Goal: Task Accomplishment & Management: Manage account settings

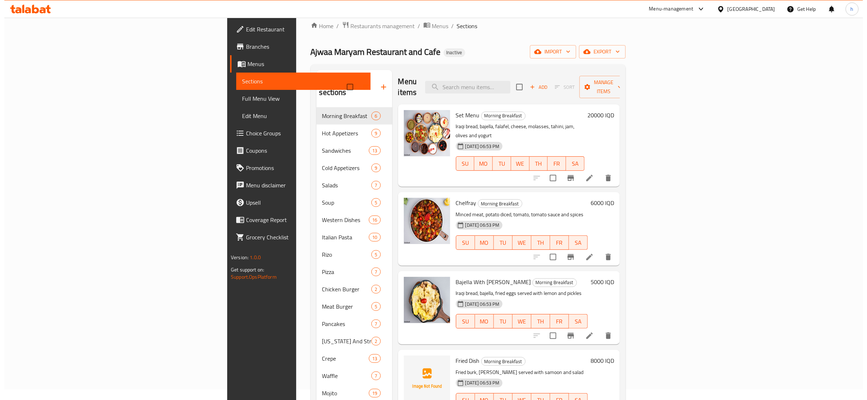
scroll to position [90, 0]
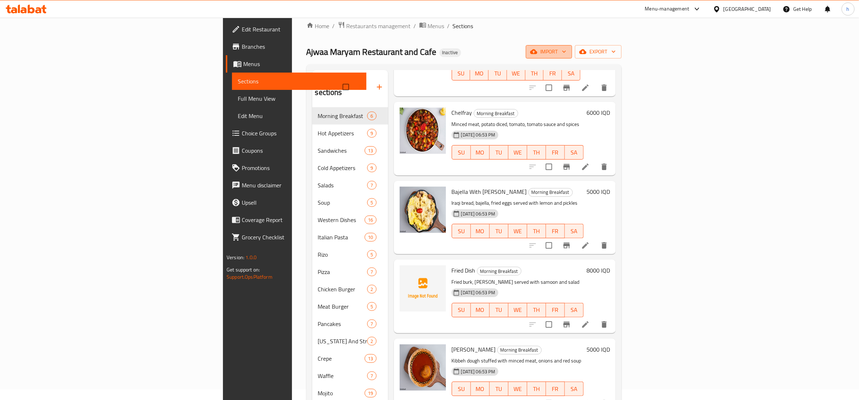
click at [566, 48] on span "import" at bounding box center [549, 51] width 35 height 9
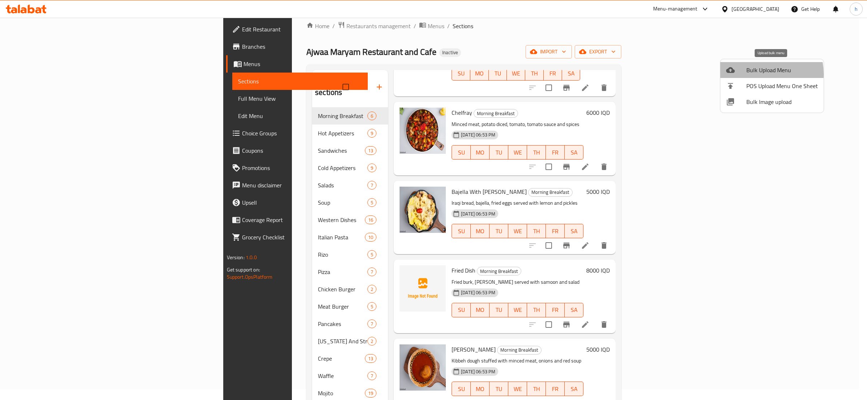
click at [753, 74] on span "Bulk Upload Menu" at bounding box center [783, 70] width 72 height 9
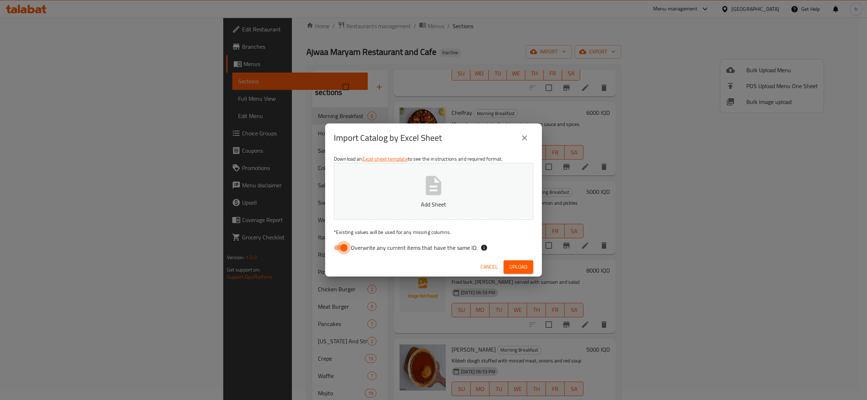
click at [347, 246] on input "Overwrite any current items that have the same ID." at bounding box center [343, 248] width 41 height 14
checkbox input "false"
click at [520, 262] on button "Upload" at bounding box center [519, 267] width 30 height 13
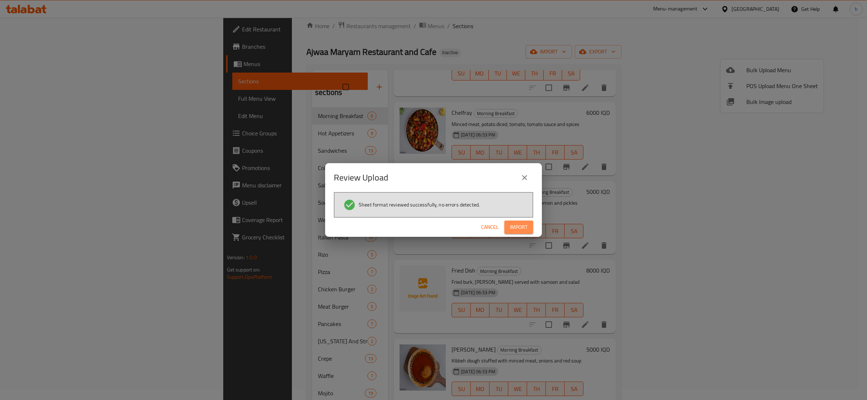
click at [518, 223] on span "Import" at bounding box center [518, 227] width 17 height 9
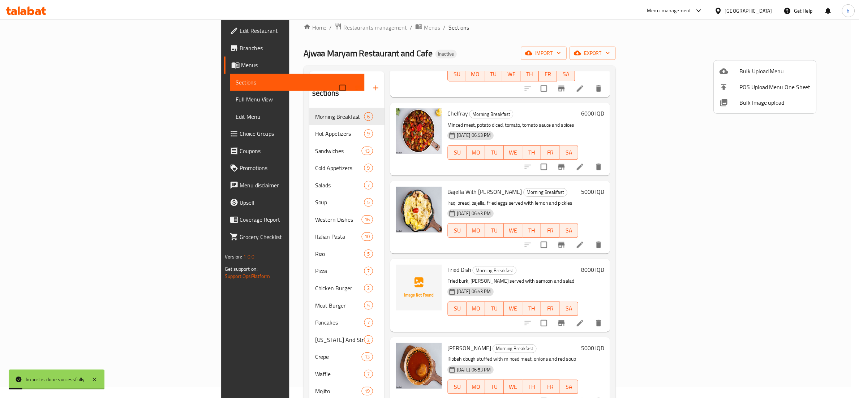
scroll to position [81, 0]
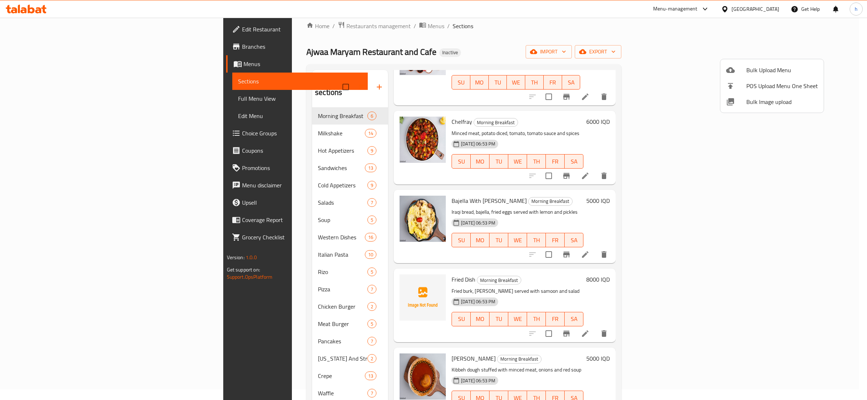
click at [514, 59] on div at bounding box center [433, 200] width 867 height 400
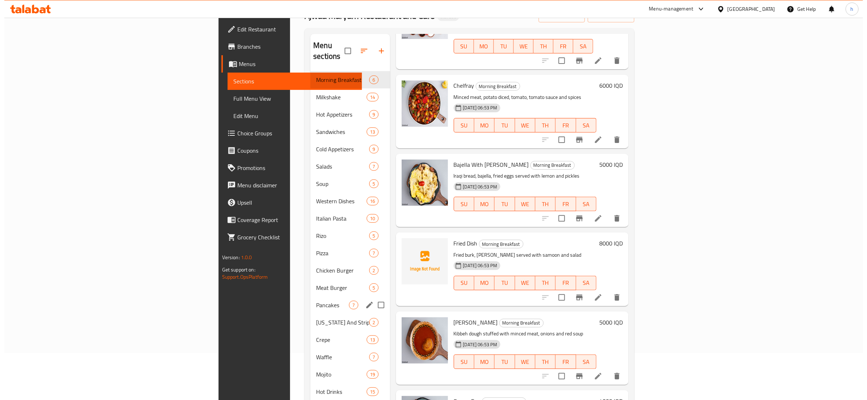
scroll to position [21, 0]
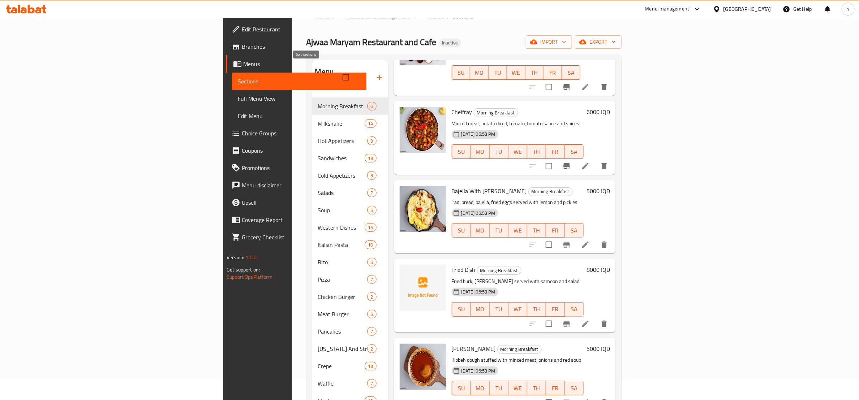
click at [358, 73] on icon "button" at bounding box center [362, 77] width 9 height 9
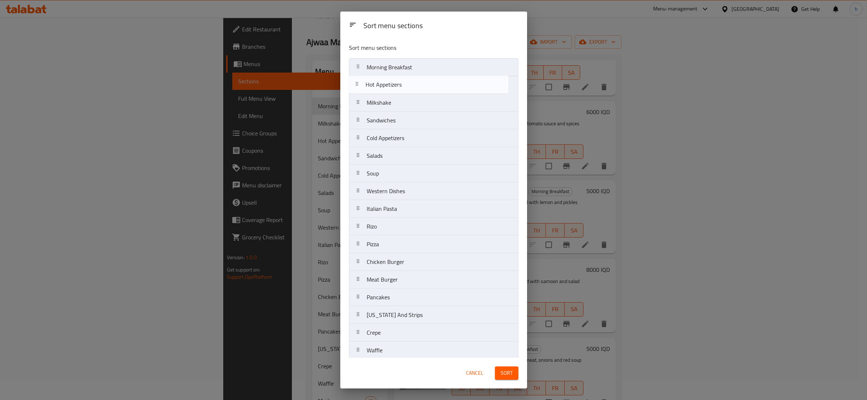
drag, startPoint x: 397, startPoint y: 108, endPoint x: 396, endPoint y: 85, distance: 22.8
click at [396, 85] on nav "Morning Breakfast Milkshake Hot Appetizers Sandwiches Cold Appetizers Salads So…" at bounding box center [433, 253] width 169 height 390
click at [391, 98] on nav "Morning Breakfast Hot Appetizers Milkshake Sandwiches Cold Appetizers Salads So…" at bounding box center [433, 253] width 169 height 390
drag, startPoint x: 391, startPoint y: 178, endPoint x: 384, endPoint y: 113, distance: 65.7
click at [384, 113] on nav "Morning Breakfast Hot Appetizers Cold Appetizers Milkshake Sandwiches Salads So…" at bounding box center [433, 253] width 169 height 390
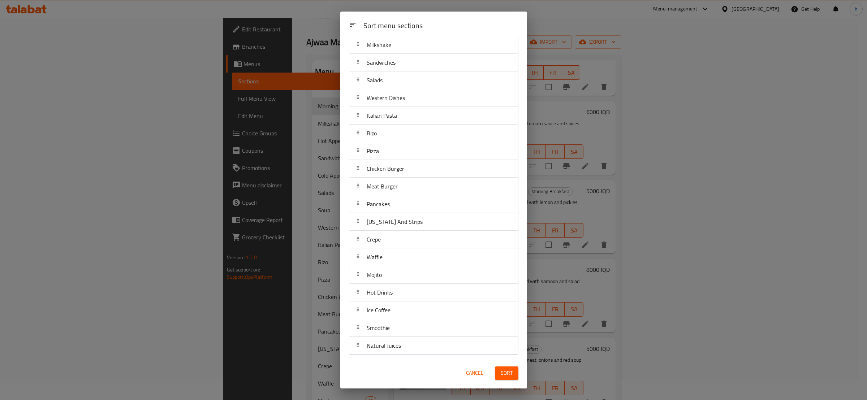
scroll to position [7, 0]
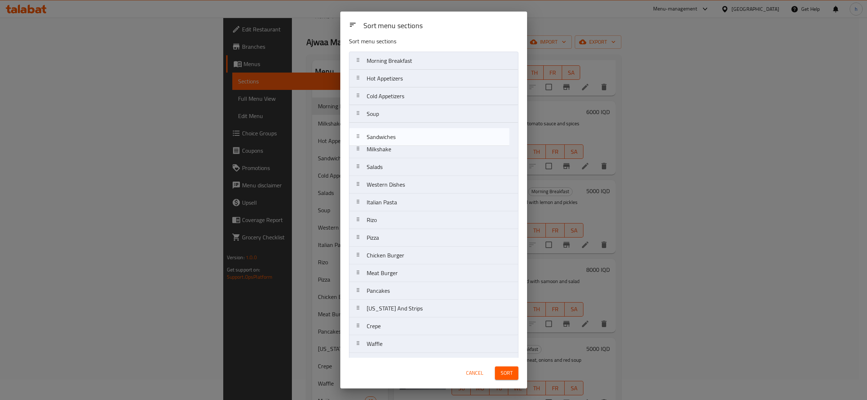
drag, startPoint x: 375, startPoint y: 156, endPoint x: 375, endPoint y: 141, distance: 14.8
click at [375, 141] on nav "Morning Breakfast Hot Appetizers Cold Appetizers Soup Milkshake Sandwiches Sala…" at bounding box center [433, 247] width 169 height 390
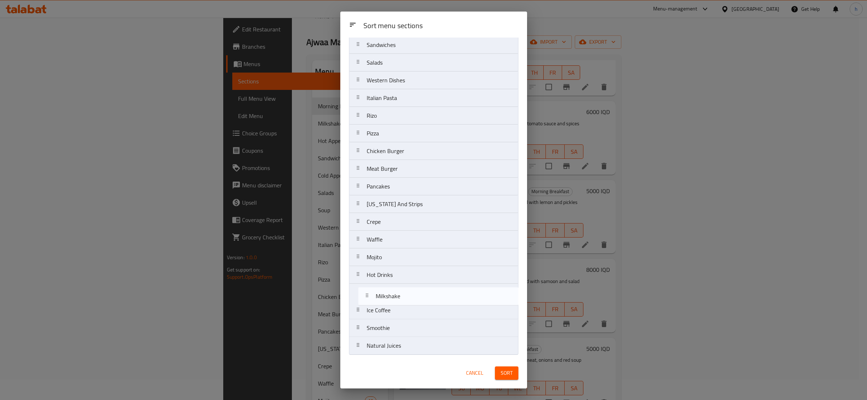
scroll to position [97, 0]
drag, startPoint x: 384, startPoint y: 63, endPoint x: 396, endPoint y: 307, distance: 244.2
click at [395, 309] on nav "Morning Breakfast Hot Appetizers Cold Appetizers Soup Sandwiches Milkshake Sala…" at bounding box center [433, 160] width 169 height 390
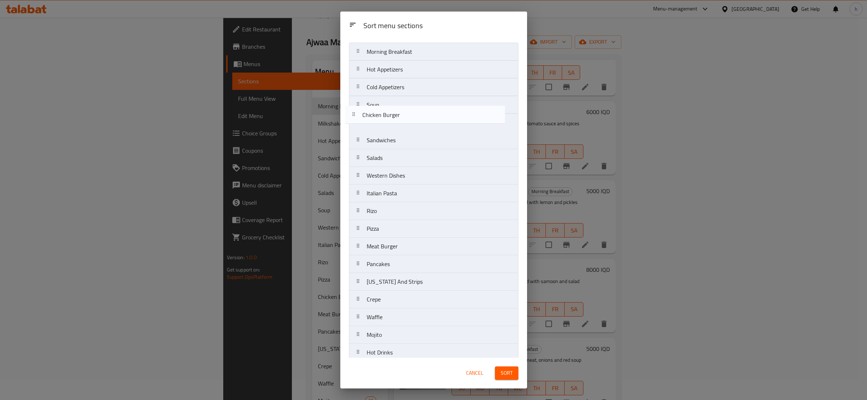
scroll to position [13, 0]
drag, startPoint x: 417, startPoint y: 152, endPoint x: 419, endPoint y: 146, distance: 6.2
click at [419, 146] on nav "Morning Breakfast Hot Appetizers Cold Appetizers Soup Sandwiches Salads Western…" at bounding box center [433, 240] width 169 height 390
drag, startPoint x: 419, startPoint y: 252, endPoint x: 424, endPoint y: 159, distance: 93.4
click at [424, 159] on nav "Morning Breakfast Hot Appetizers Cold Appetizers Soup Sandwiches Chicken Burger…" at bounding box center [433, 240] width 169 height 390
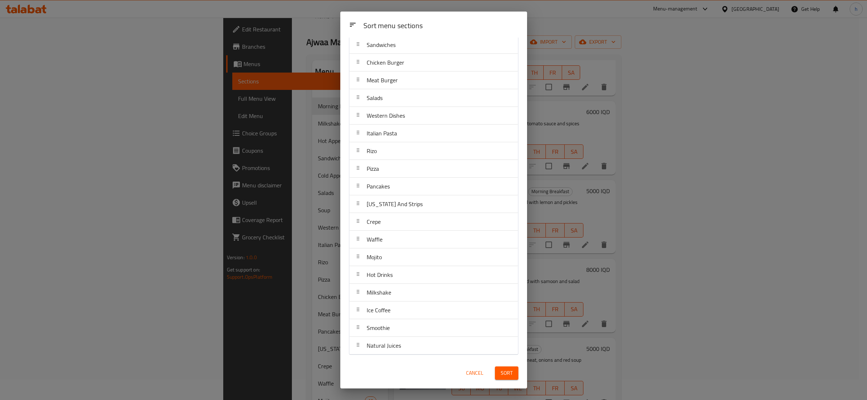
scroll to position [0, 0]
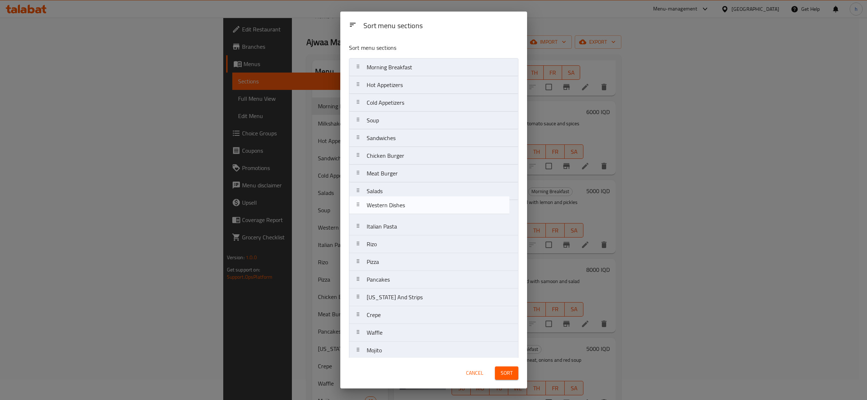
drag, startPoint x: 414, startPoint y: 208, endPoint x: 421, endPoint y: 191, distance: 18.7
click at [421, 191] on nav "Morning Breakfast Hot Appetizers Cold Appetizers Soup Sandwiches Chicken Burger…" at bounding box center [433, 253] width 169 height 390
click at [418, 201] on nav "Morning Breakfast Hot Appetizers Cold Appetizers Soup Sandwiches Chicken Burger…" at bounding box center [433, 253] width 169 height 390
drag, startPoint x: 410, startPoint y: 249, endPoint x: 413, endPoint y: 211, distance: 38.1
click at [413, 211] on nav "Morning Breakfast Hot Appetizers Cold Appetizers Soup Sandwiches Chicken Burger…" at bounding box center [433, 253] width 169 height 390
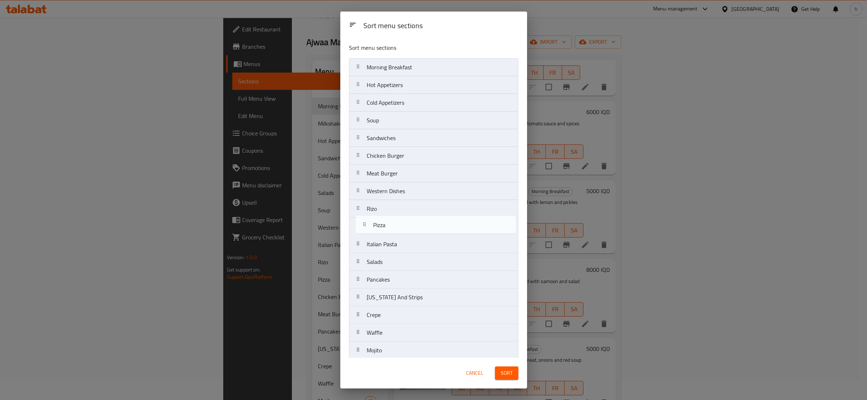
drag, startPoint x: 412, startPoint y: 256, endPoint x: 421, endPoint y: 210, distance: 46.7
click at [421, 210] on nav "Morning Breakfast Hot Appetizers Cold Appetizers Soup Sandwiches Chicken Burger…" at bounding box center [433, 253] width 169 height 390
drag, startPoint x: 422, startPoint y: 227, endPoint x: 427, endPoint y: 214, distance: 14.4
click at [427, 214] on nav "Morning Breakfast Hot Appetizers Cold Appetizers Soup Sandwiches Chicken Burger…" at bounding box center [433, 253] width 169 height 390
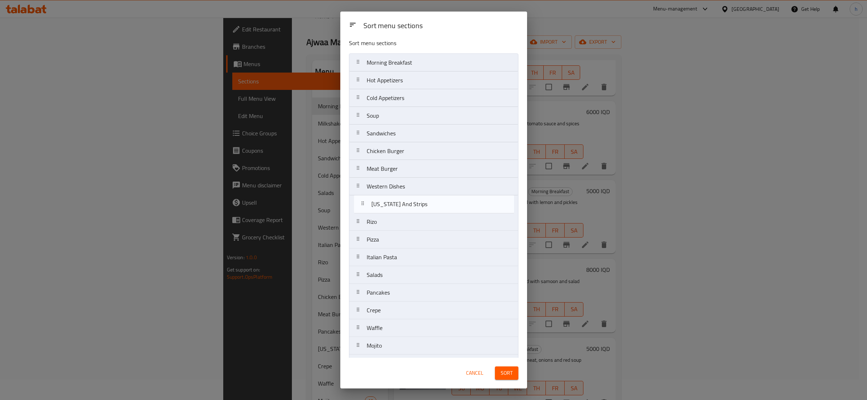
drag, startPoint x: 409, startPoint y: 304, endPoint x: 413, endPoint y: 203, distance: 100.9
click at [413, 203] on nav "Morning Breakfast Hot Appetizers Cold Appetizers Soup Sandwiches Chicken Burger…" at bounding box center [433, 248] width 169 height 390
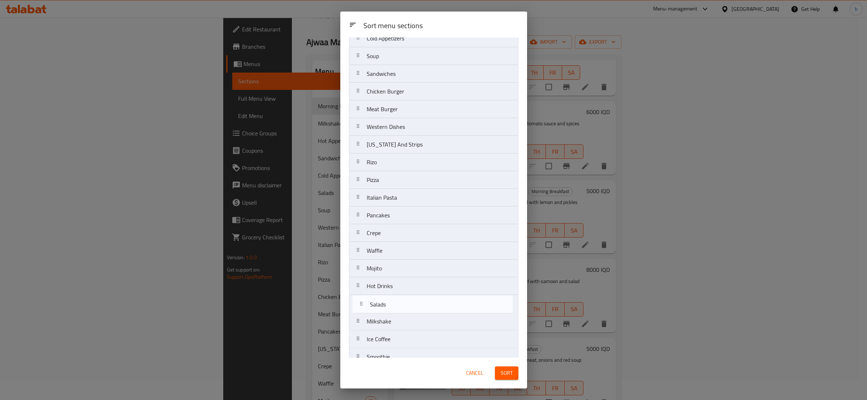
scroll to position [73, 0]
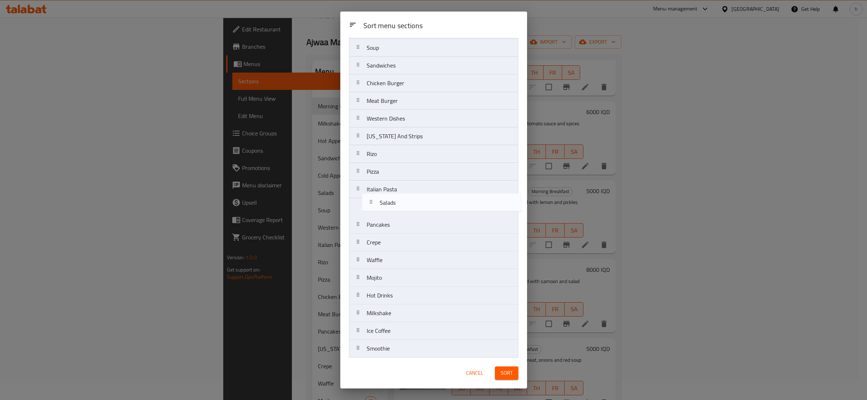
drag, startPoint x: 394, startPoint y: 281, endPoint x: 407, endPoint y: 213, distance: 69.2
click at [407, 213] on nav "Morning Breakfast Hot Appetizers Cold Appetizers Soup Sandwiches Chicken Burger…" at bounding box center [433, 181] width 169 height 390
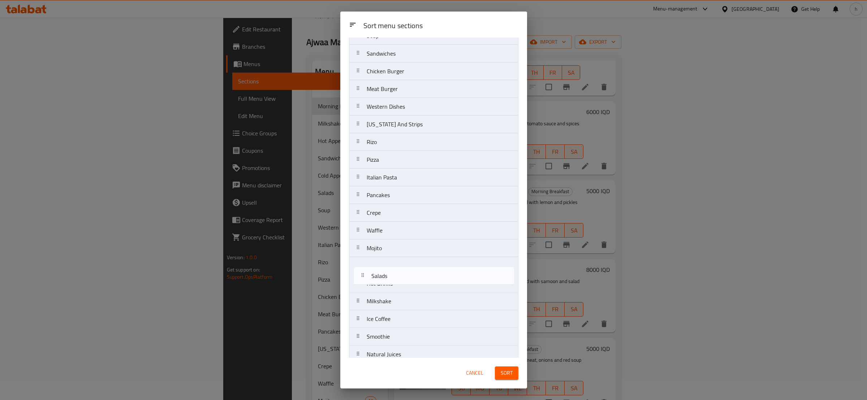
scroll to position [86, 0]
drag, startPoint x: 404, startPoint y: 212, endPoint x: 409, endPoint y: 256, distance: 44.0
click at [409, 256] on nav "Morning Breakfast Hot Appetizers Cold Appetizers Soup Sandwiches Chicken Burger…" at bounding box center [433, 168] width 169 height 390
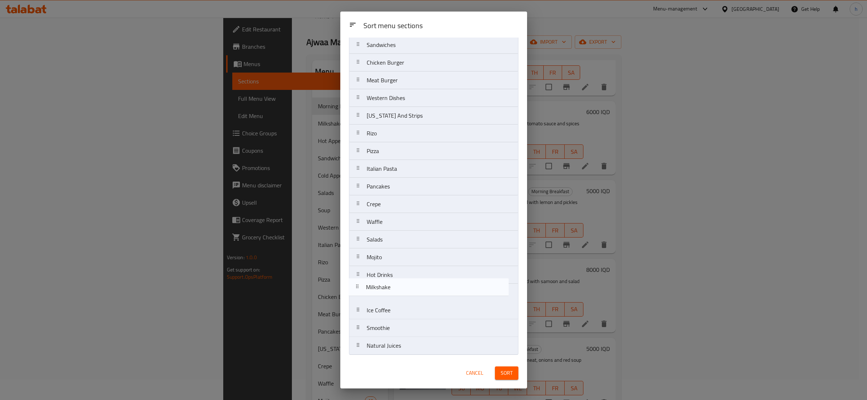
scroll to position [97, 0]
drag, startPoint x: 403, startPoint y: 307, endPoint x: 403, endPoint y: 259, distance: 47.7
click at [403, 259] on nav "Morning Breakfast Hot Appetizers Cold Appetizers Soup Sandwiches Chicken Burger…" at bounding box center [433, 160] width 169 height 390
drag, startPoint x: 406, startPoint y: 278, endPoint x: 409, endPoint y: 357, distance: 79.2
click at [409, 357] on div "Sort menu sections Morning Breakfast Hot Appetizers Cold Appetizers Soup Sandwi…" at bounding box center [433, 198] width 187 height 321
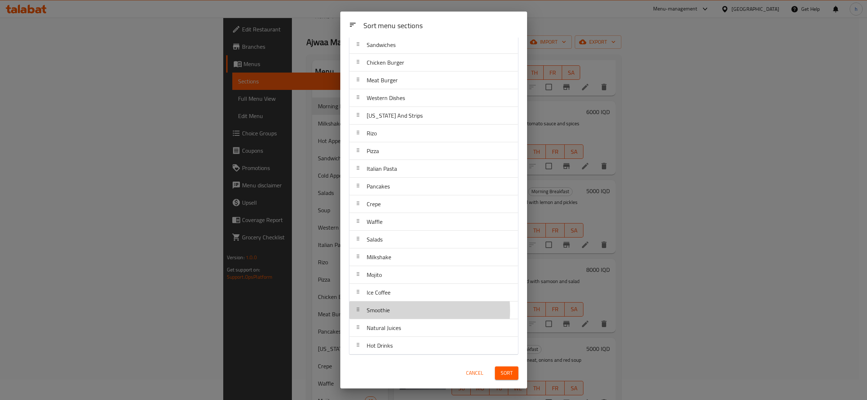
click at [405, 310] on div "Smoothie" at bounding box center [433, 310] width 163 height 17
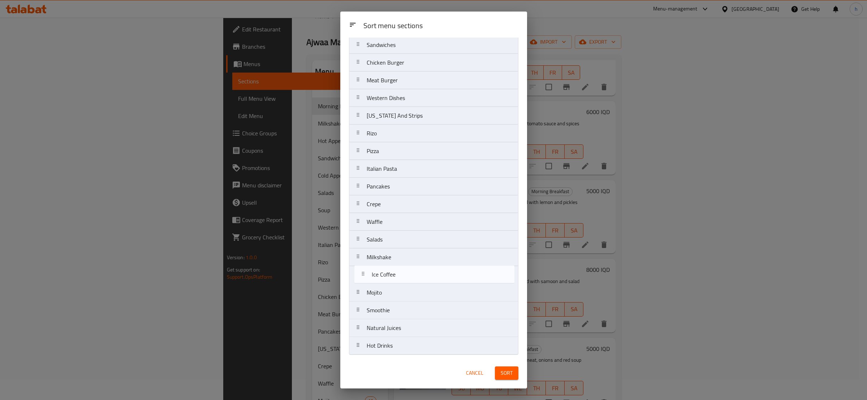
drag, startPoint x: 409, startPoint y: 291, endPoint x: 414, endPoint y: 276, distance: 16.0
click at [414, 276] on nav "Morning Breakfast Hot Appetizers Cold Appetizers Soup Sandwiches Chicken Burger…" at bounding box center [433, 160] width 169 height 390
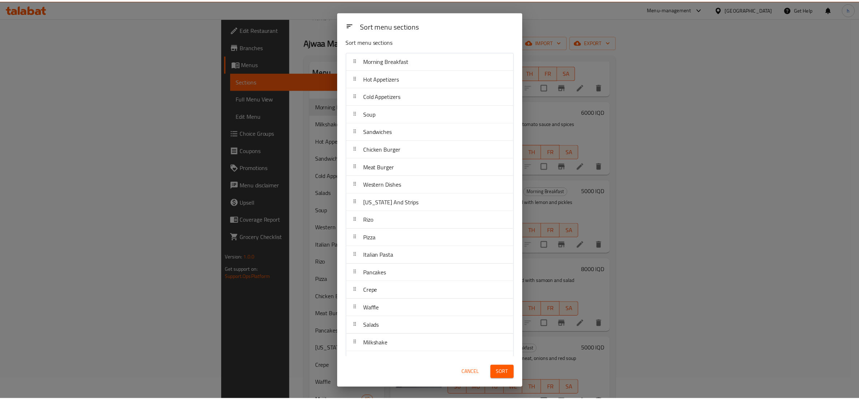
scroll to position [0, 0]
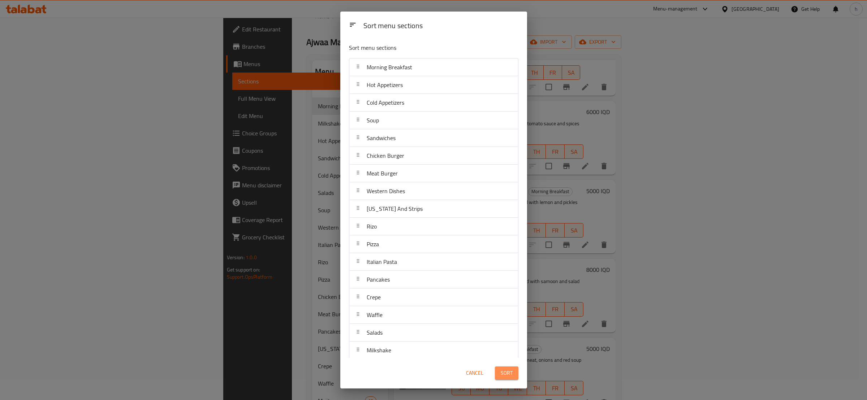
drag, startPoint x: 501, startPoint y: 377, endPoint x: 502, endPoint y: 373, distance: 4.5
click at [501, 377] on span "Sort" at bounding box center [507, 373] width 12 height 9
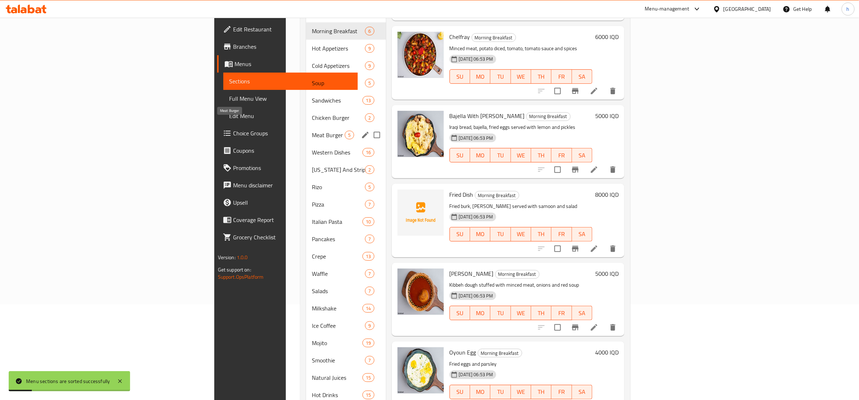
scroll to position [111, 0]
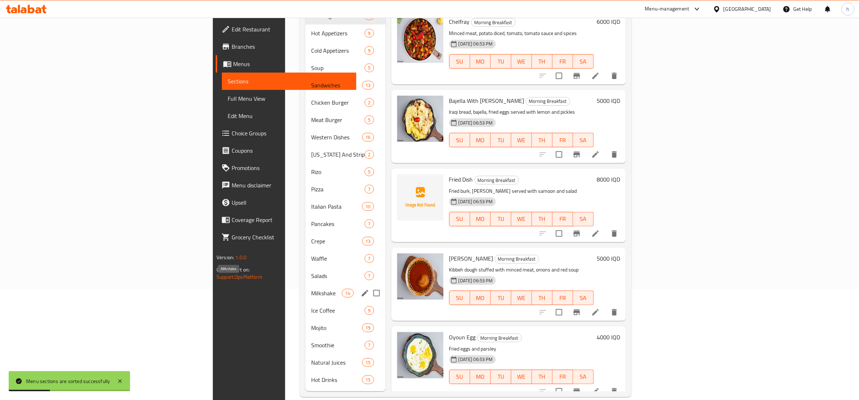
click at [311, 289] on span "Milkshake" at bounding box center [326, 293] width 31 height 9
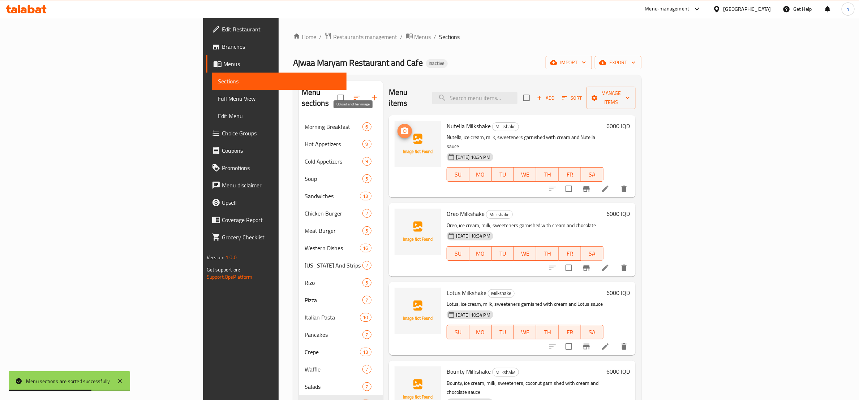
click at [400, 127] on icon "upload picture" at bounding box center [404, 131] width 9 height 9
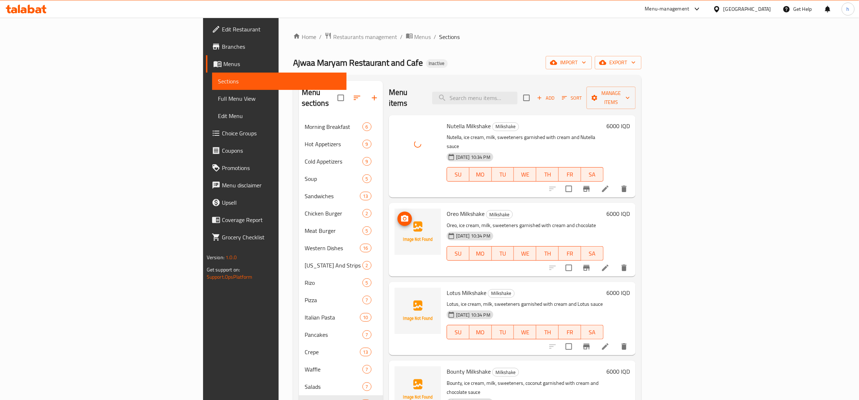
click at [401, 215] on icon "upload picture" at bounding box center [404, 218] width 7 height 7
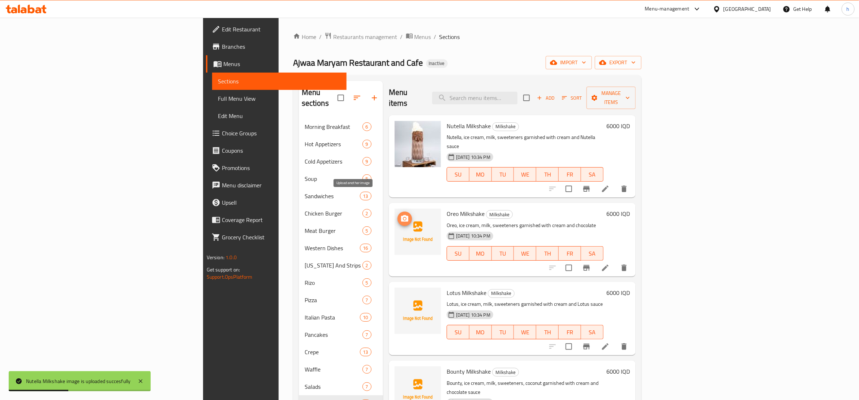
click at [401, 215] on icon "upload picture" at bounding box center [404, 218] width 7 height 7
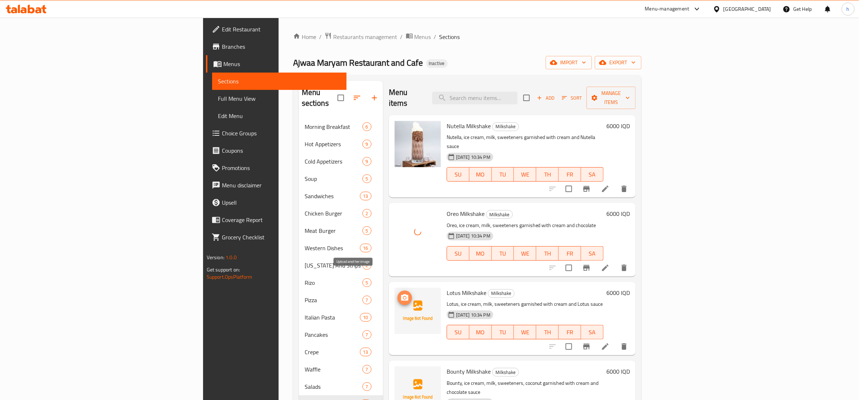
click at [400, 294] on icon "upload picture" at bounding box center [404, 298] width 9 height 9
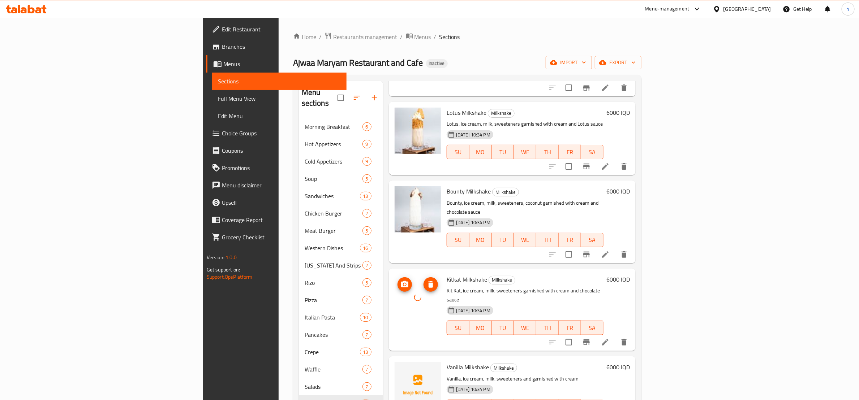
scroll to position [271, 0]
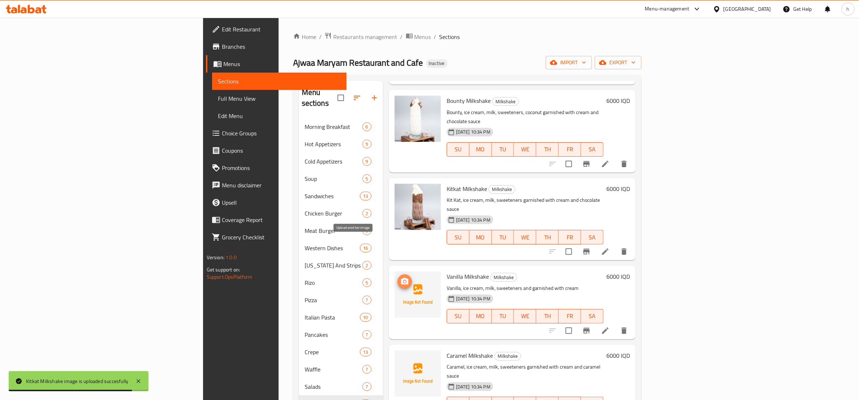
click at [401, 278] on icon "upload picture" at bounding box center [404, 281] width 7 height 7
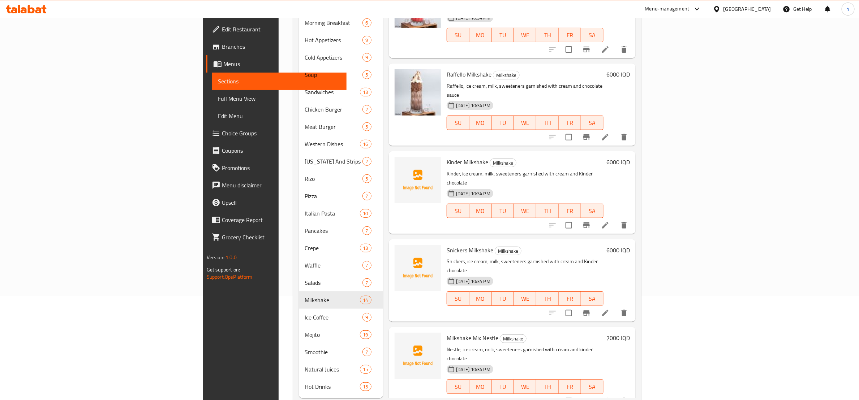
scroll to position [111, 0]
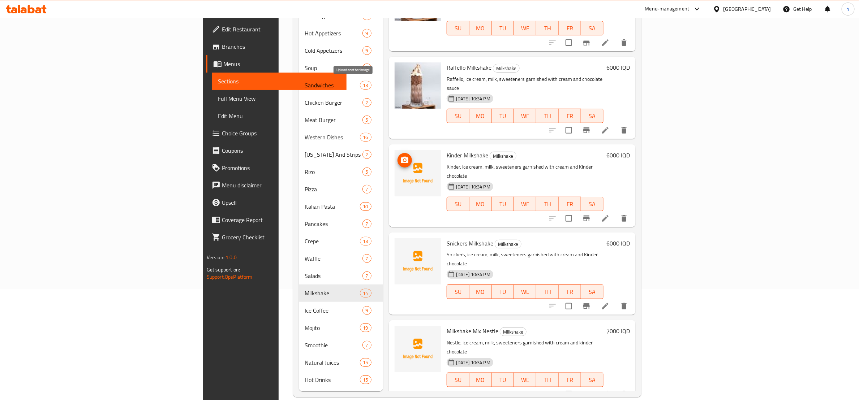
click at [397, 153] on button "upload picture" at bounding box center [404, 160] width 14 height 14
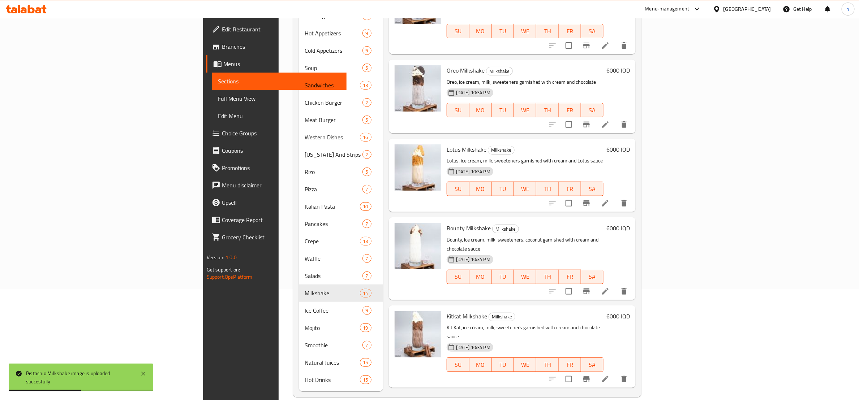
scroll to position [0, 0]
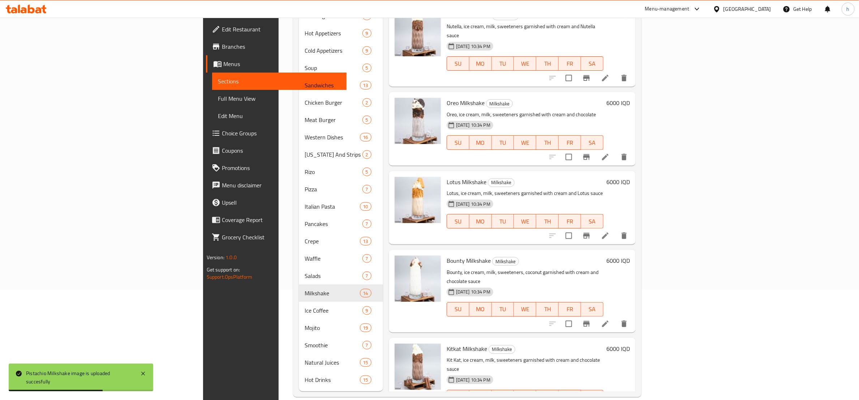
click at [218, 95] on span "Full Menu View" at bounding box center [279, 98] width 123 height 9
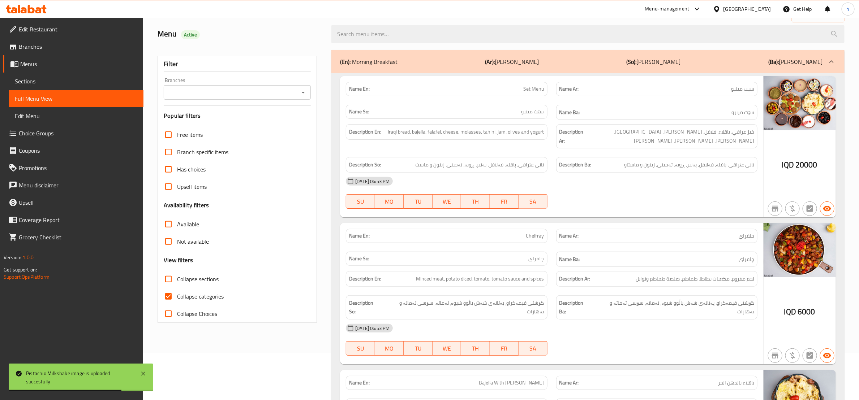
scroll to position [21, 0]
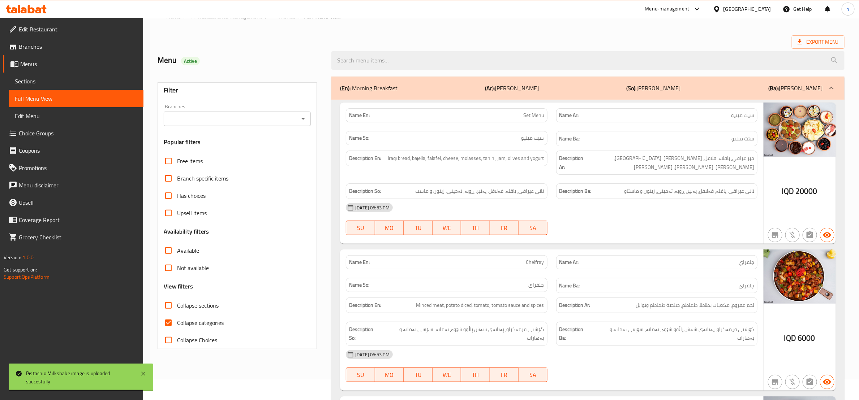
click at [170, 326] on input "Collapse categories" at bounding box center [168, 322] width 17 height 17
checkbox input "false"
click at [169, 307] on input "Collapse sections" at bounding box center [168, 305] width 17 height 17
checkbox input "true"
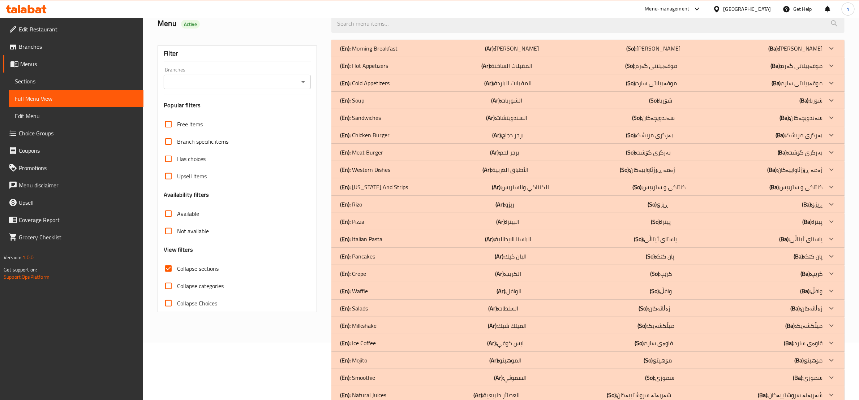
scroll to position [93, 0]
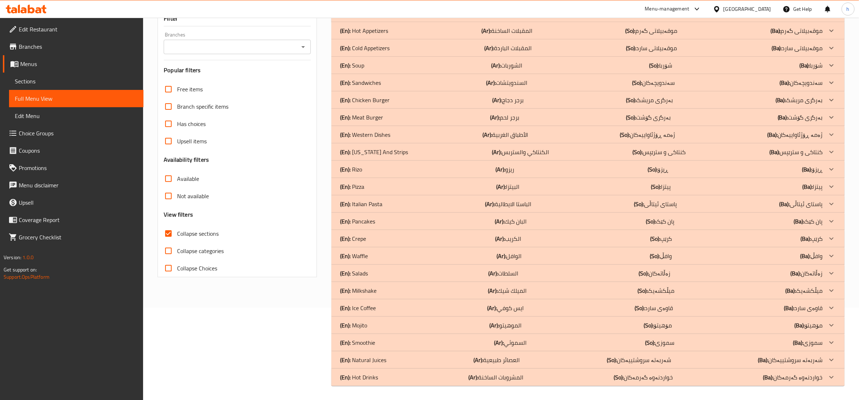
click at [367, 18] on p "(En): Milkshake" at bounding box center [368, 13] width 57 height 9
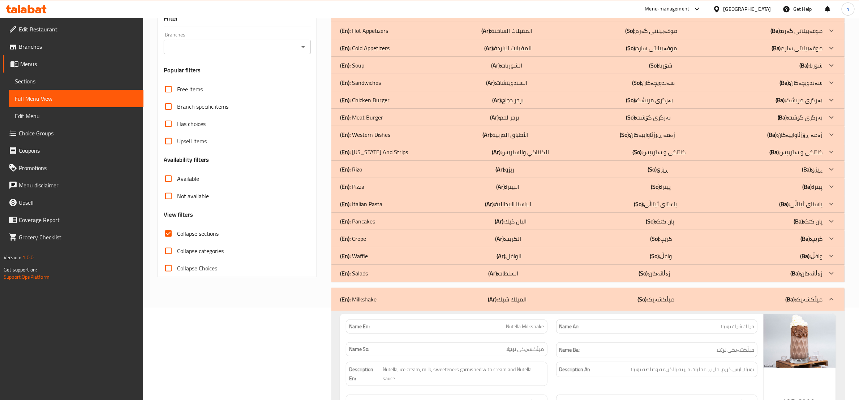
click at [354, 18] on p "(En): Western Dishes" at bounding box center [368, 13] width 57 height 9
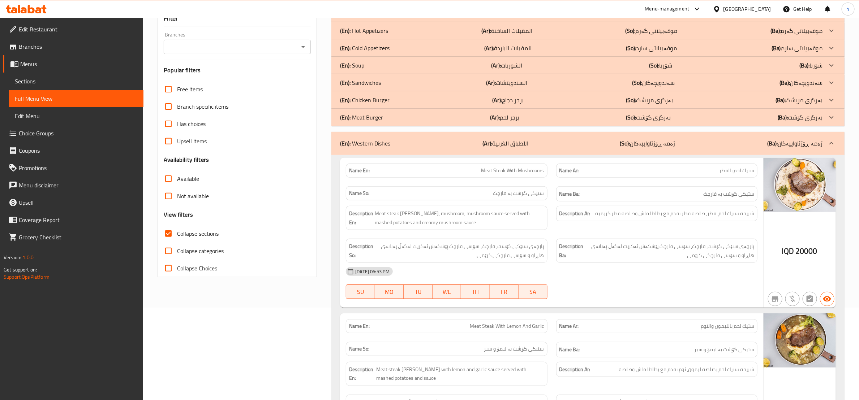
click at [356, 18] on p "(En): Soup" at bounding box center [368, 13] width 57 height 9
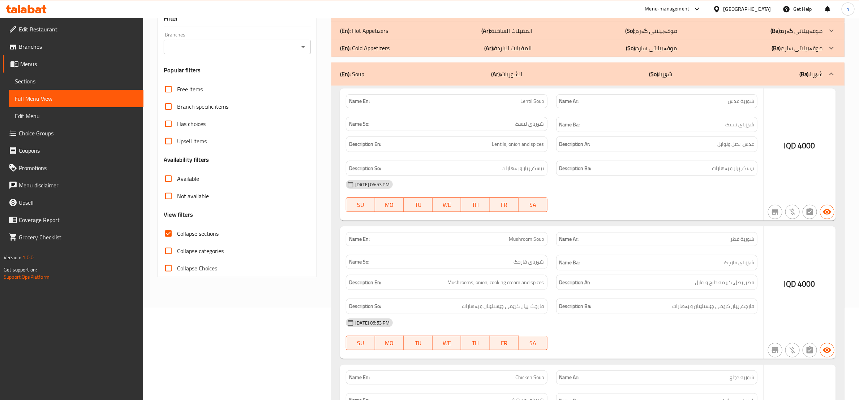
click at [362, 18] on p "(En): Cold Appetizers" at bounding box center [368, 13] width 57 height 9
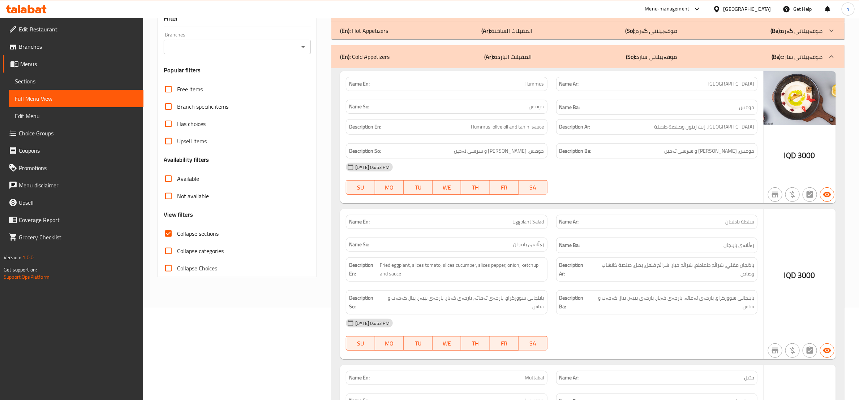
click at [364, 18] on p "(En): Hot Appetizers" at bounding box center [368, 13] width 57 height 9
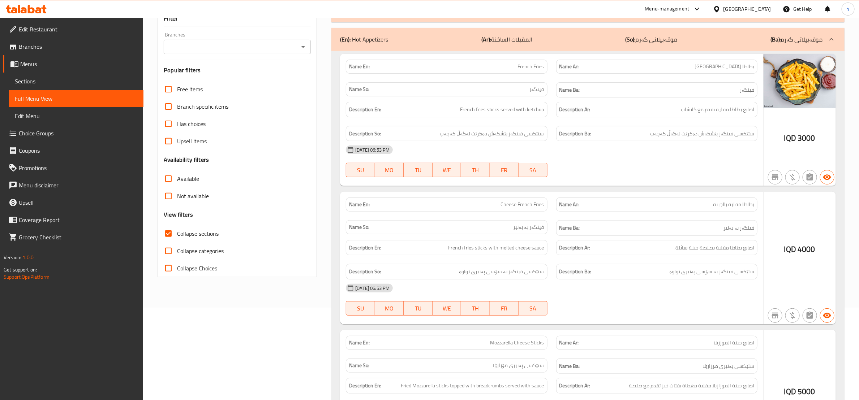
scroll to position [0, 0]
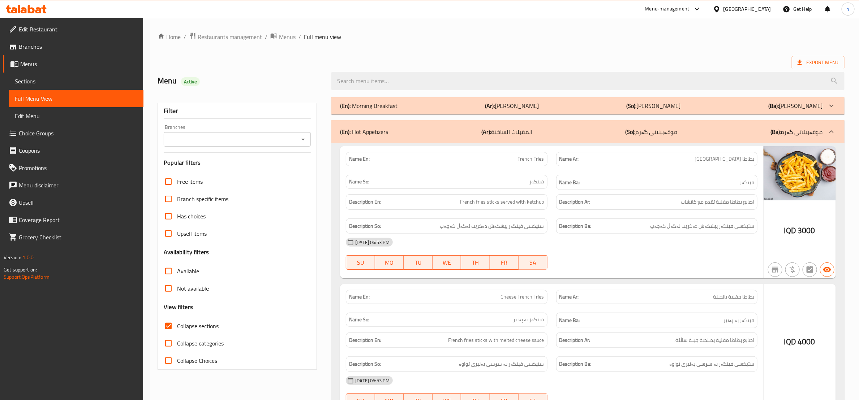
click at [371, 107] on p "(En): Morning Breakfast" at bounding box center [368, 106] width 57 height 9
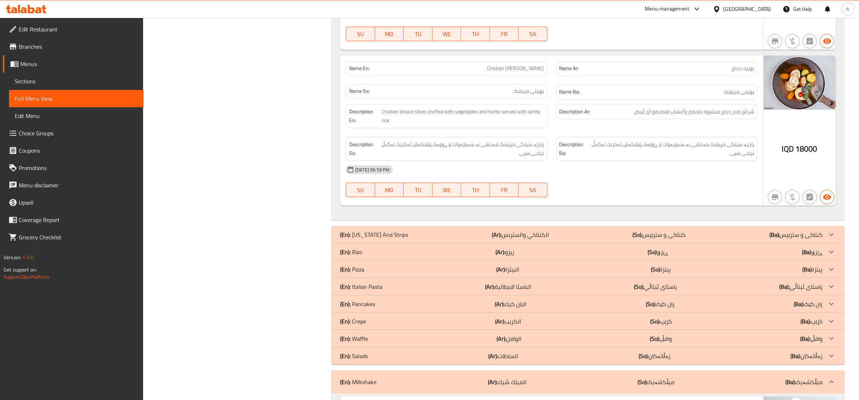
scroll to position [6932, 0]
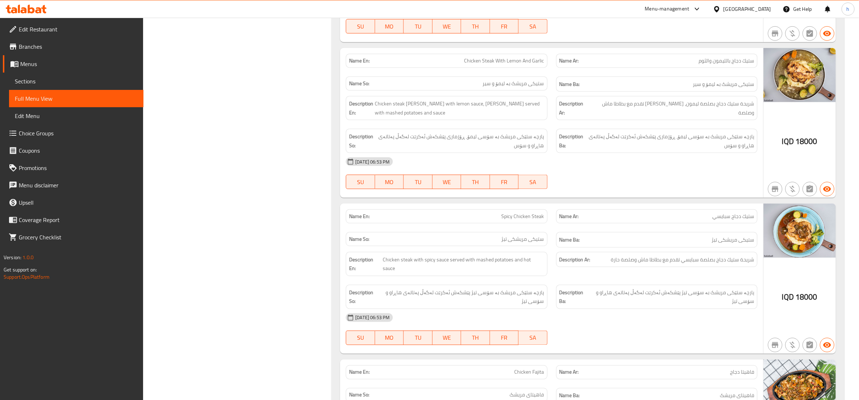
scroll to position [5962, 0]
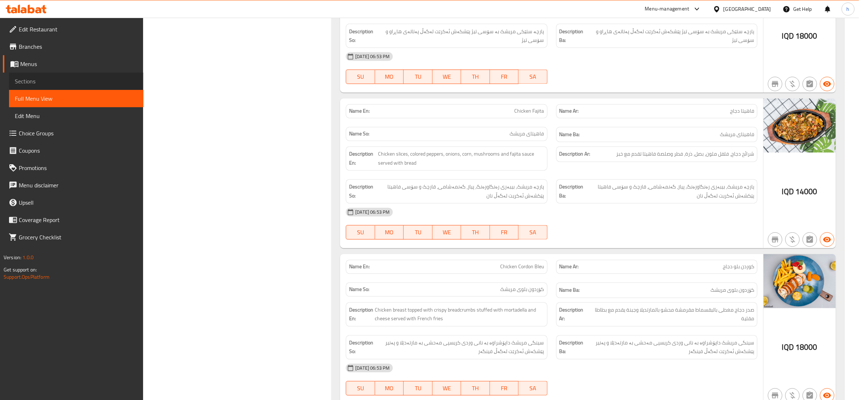
click at [61, 82] on span "Sections" at bounding box center [76, 81] width 123 height 9
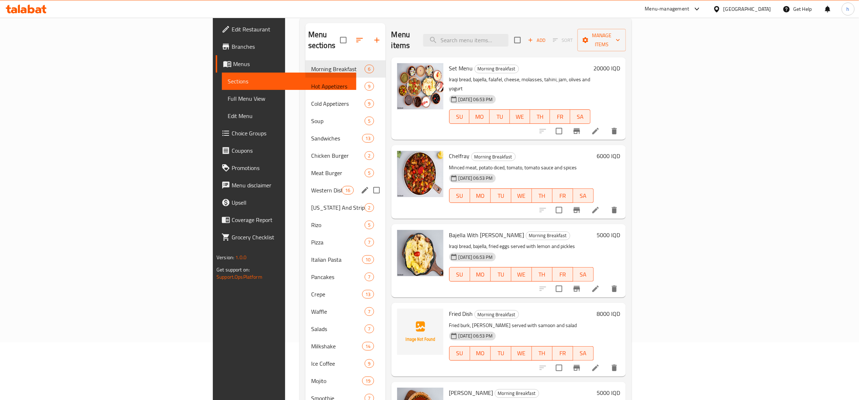
scroll to position [111, 0]
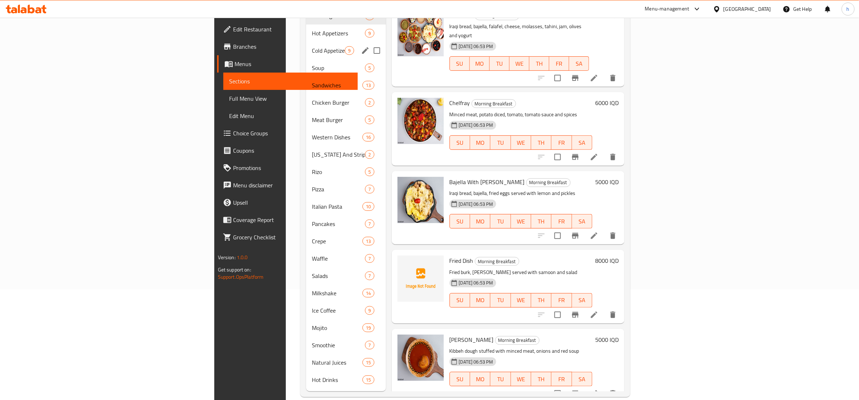
click at [306, 42] on div "Cold Appetizers 9" at bounding box center [345, 50] width 79 height 17
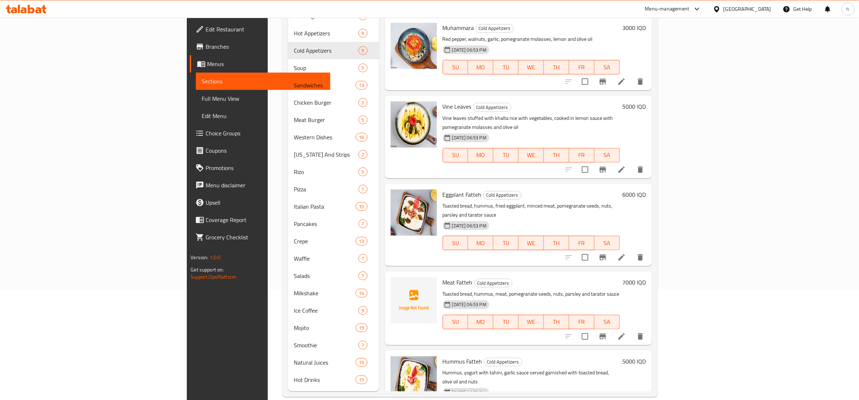
scroll to position [318, 0]
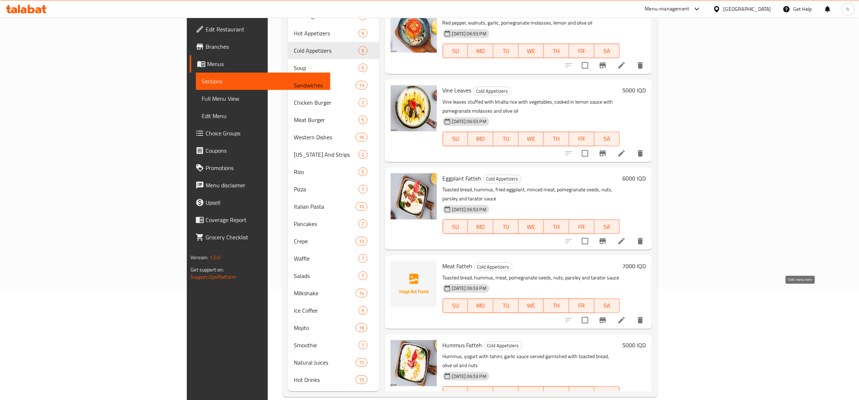
click at [626, 316] on icon at bounding box center [621, 320] width 9 height 9
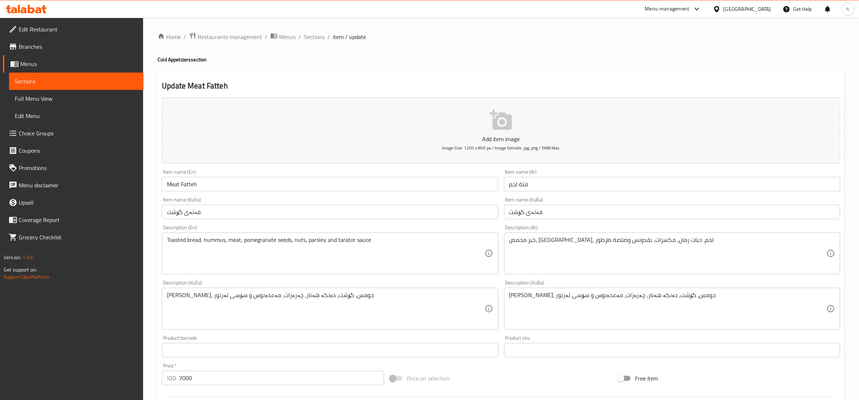
click at [65, 88] on link "Sections" at bounding box center [76, 81] width 134 height 17
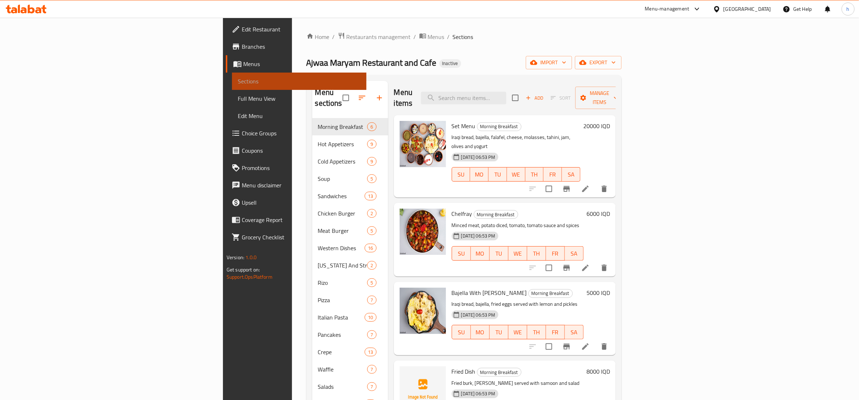
click at [232, 88] on link "Sections" at bounding box center [299, 81] width 134 height 17
click at [238, 95] on span "Full Menu View" at bounding box center [299, 98] width 123 height 9
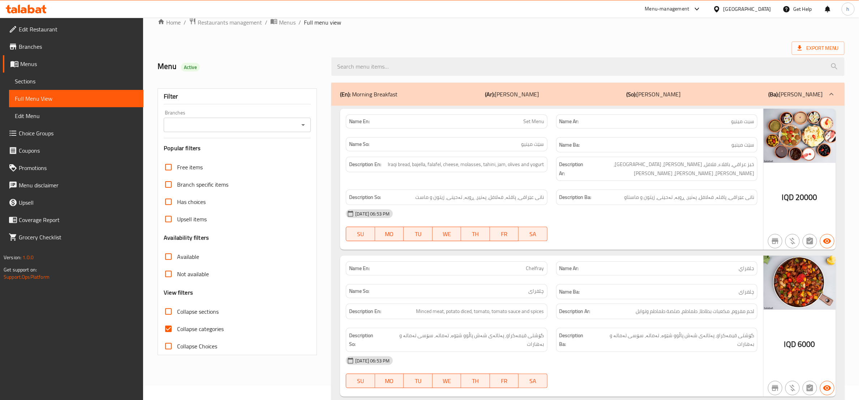
scroll to position [90, 0]
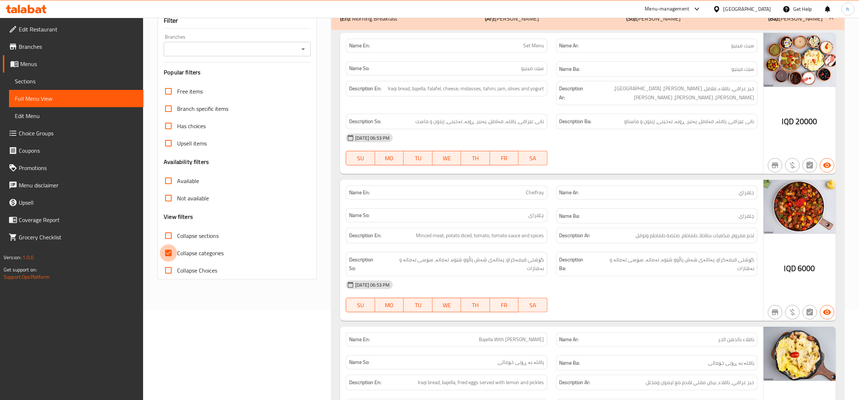
click at [166, 251] on input "Collapse categories" at bounding box center [168, 253] width 17 height 17
checkbox input "false"
click at [168, 238] on input "Collapse sections" at bounding box center [168, 235] width 17 height 17
checkbox input "true"
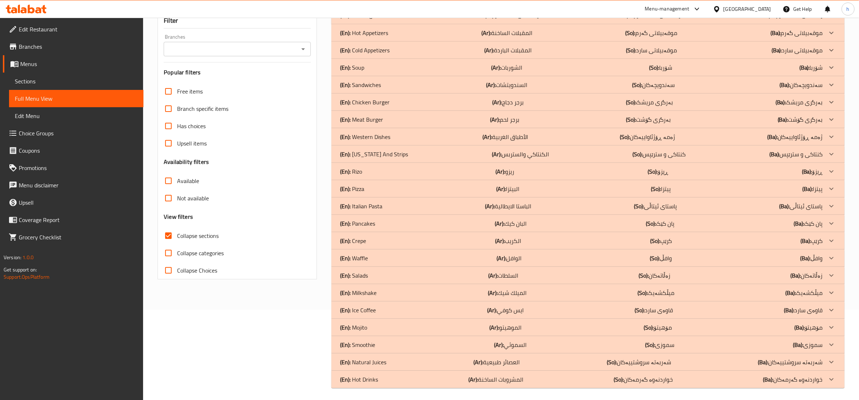
click at [300, 48] on icon "Open" at bounding box center [303, 49] width 9 height 9
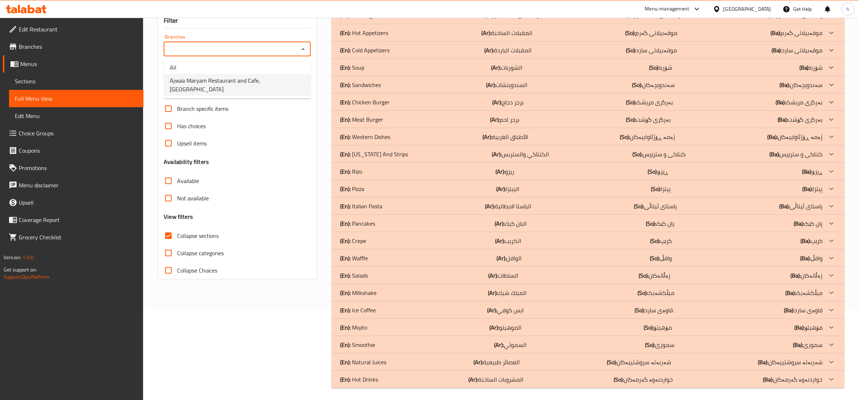
click at [191, 79] on span "Ajwaa Maryam Restaurant and Cafe,[GEOGRAPHIC_DATA]" at bounding box center [237, 84] width 135 height 17
type input "Ajwaa Maryam Restaurant and Cafe,[GEOGRAPHIC_DATA]"
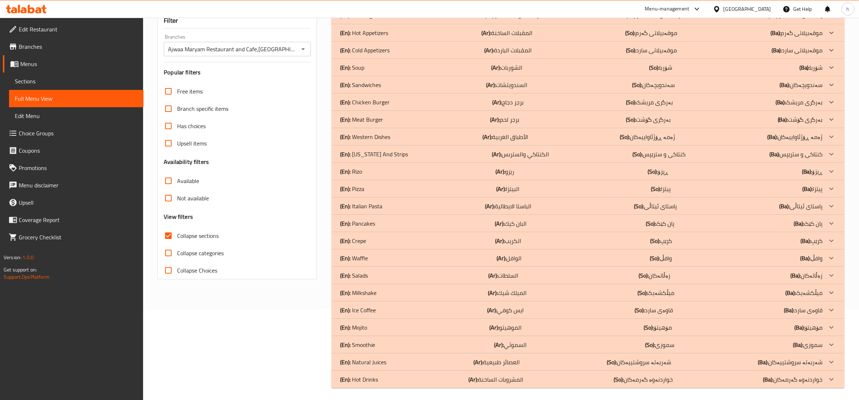
click at [365, 20] on p "(En): Milkshake" at bounding box center [368, 15] width 57 height 9
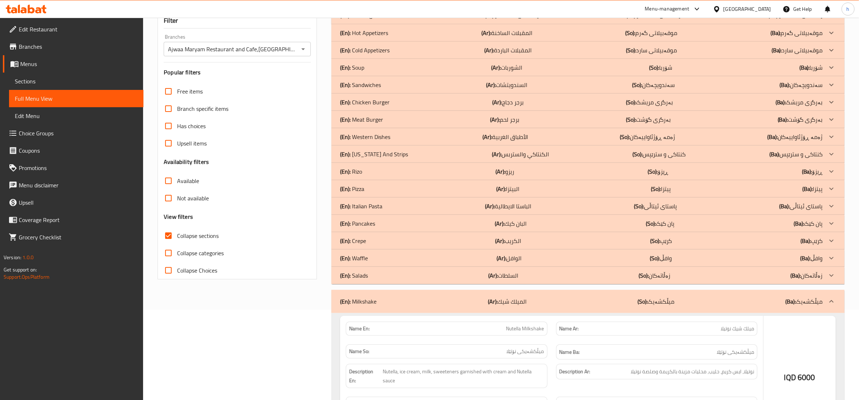
click at [363, 20] on p "(En): Salads" at bounding box center [368, 15] width 57 height 9
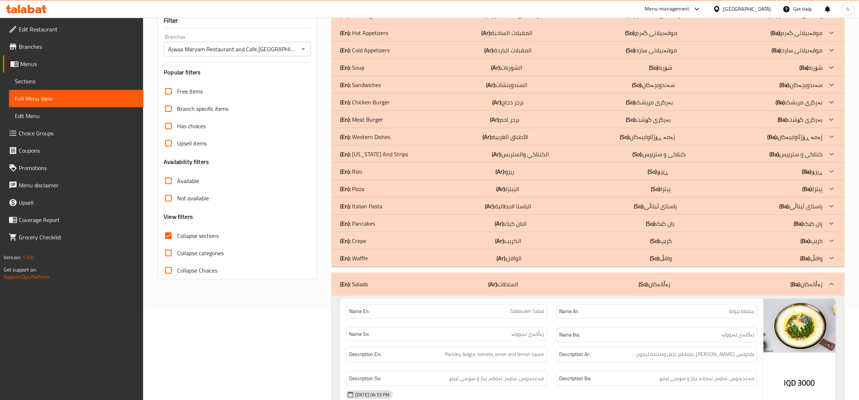
click at [354, 20] on p "(En): Western Dishes" at bounding box center [368, 15] width 57 height 9
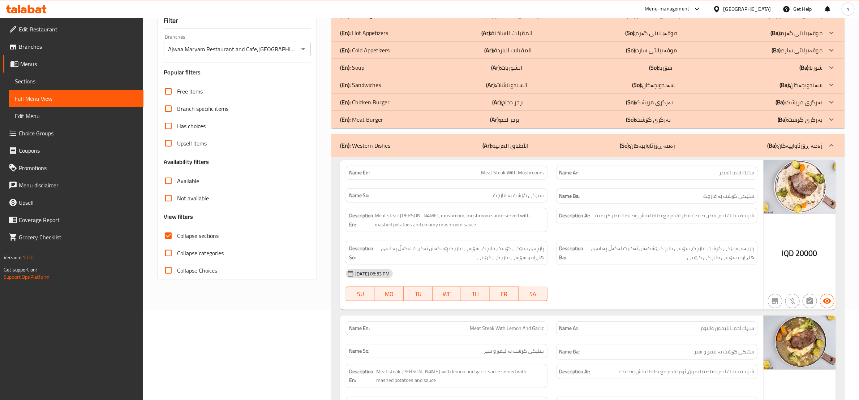
click at [362, 20] on p "(En): Soup" at bounding box center [368, 15] width 57 height 9
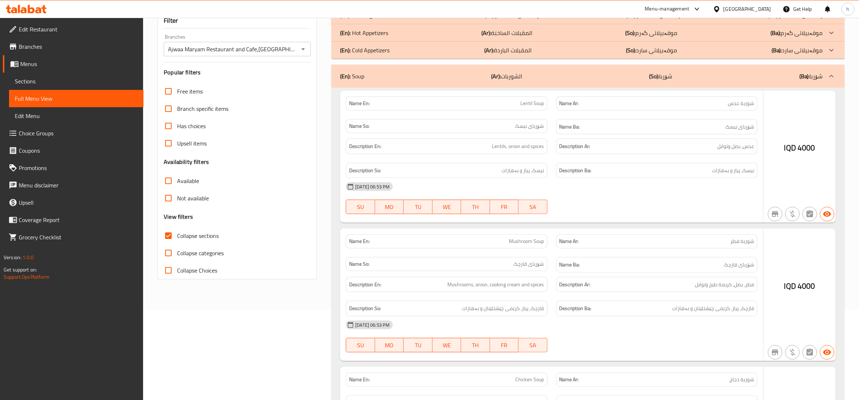
click at [364, 20] on p "(En): Cold Appetizers" at bounding box center [368, 15] width 57 height 9
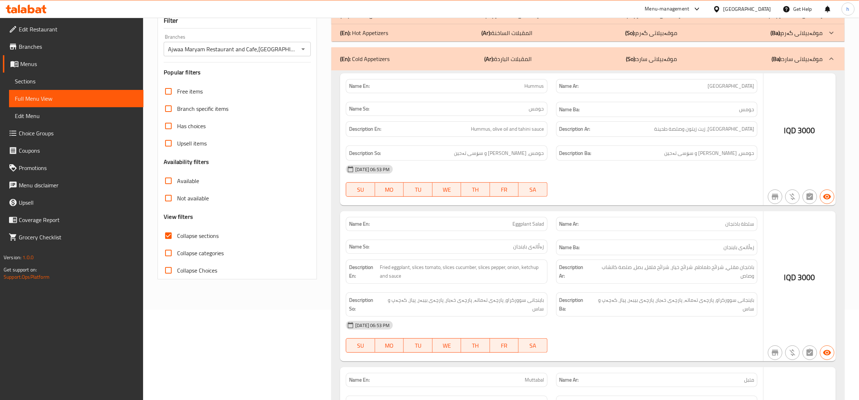
click at [367, 20] on p "(En): Hot Appetizers" at bounding box center [368, 15] width 57 height 9
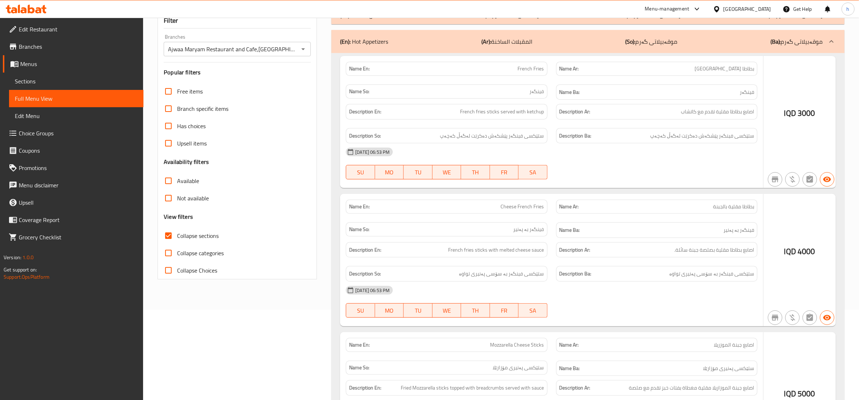
click at [360, 20] on p "(En): Morning Breakfast" at bounding box center [368, 15] width 57 height 9
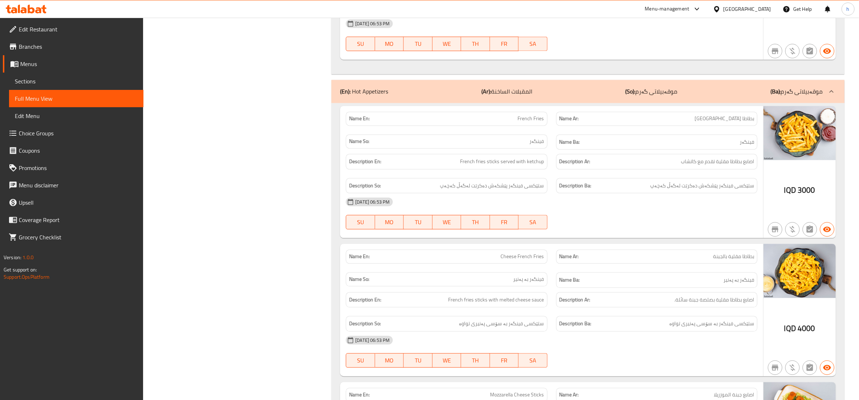
scroll to position [1264, 0]
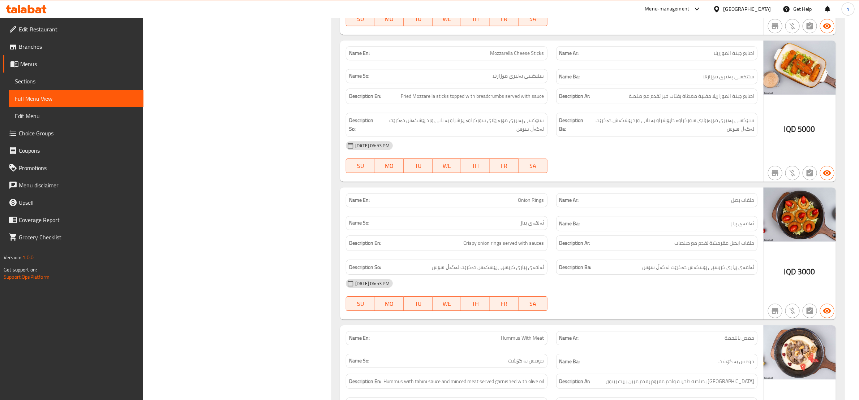
click at [24, 82] on span "Sections" at bounding box center [76, 81] width 123 height 9
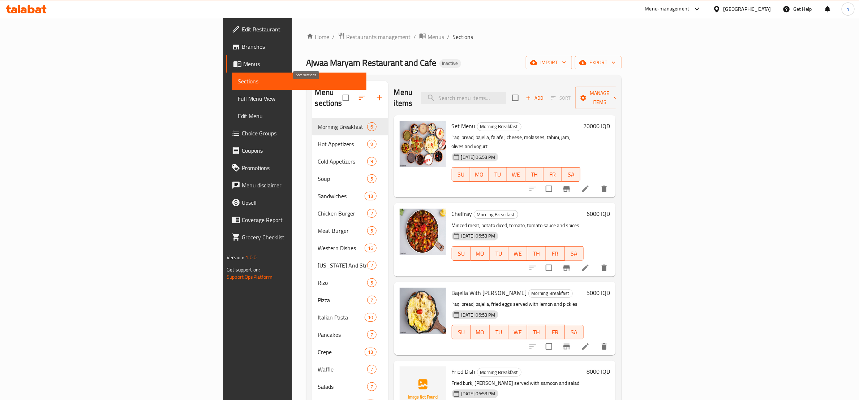
click at [359, 96] on icon "button" at bounding box center [362, 98] width 7 height 4
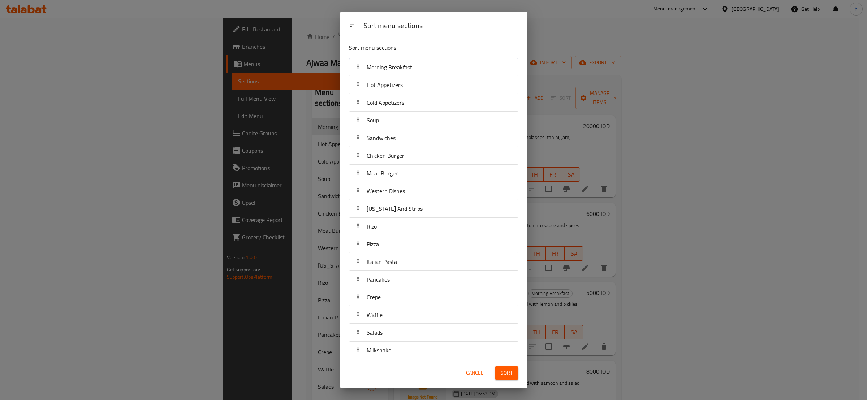
click at [273, 91] on div "Sort menu sections Sort menu sections Morning Breakfast Hot Appetizers Cold App…" at bounding box center [433, 200] width 867 height 400
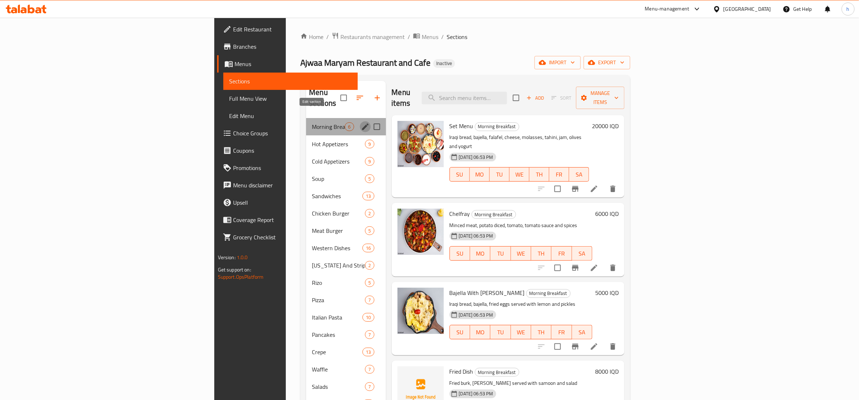
click at [361, 122] on icon "edit" at bounding box center [365, 126] width 9 height 9
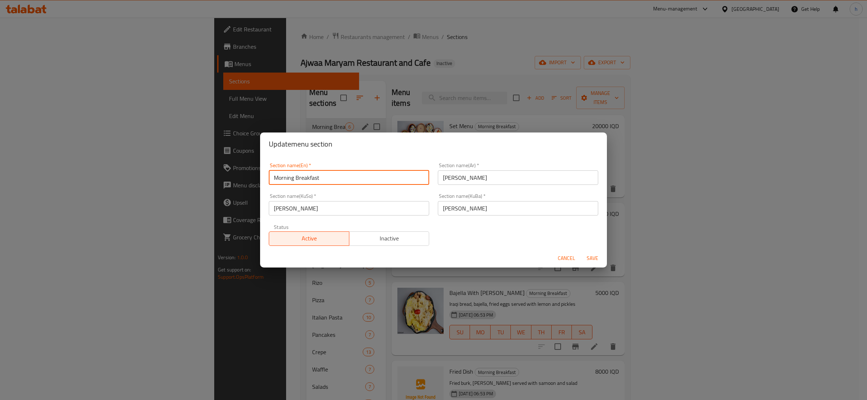
drag, startPoint x: 295, startPoint y: 179, endPoint x: 262, endPoint y: 185, distance: 33.7
click at [262, 185] on div "Section name(En)   * Morning Breakfast Section name(En) * Section name(Ar)   * …" at bounding box center [433, 202] width 347 height 93
click at [287, 177] on input "Breakfast" at bounding box center [349, 178] width 160 height 14
click at [291, 178] on input "Break fast" at bounding box center [349, 178] width 160 height 14
type input "Breakfast"
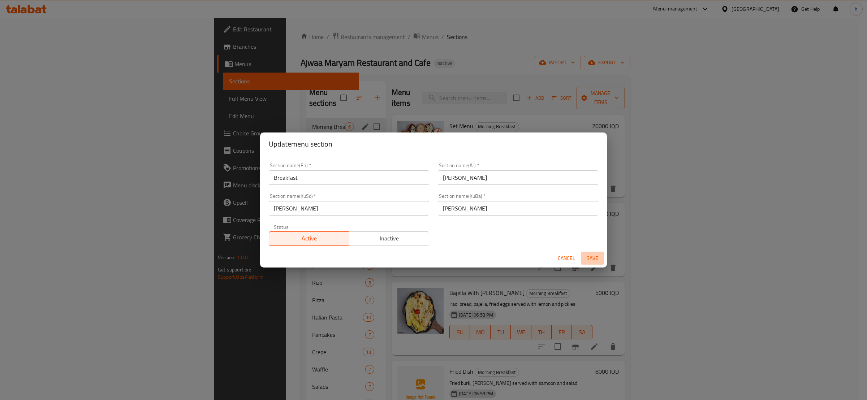
click at [586, 254] on span "Save" at bounding box center [592, 258] width 17 height 9
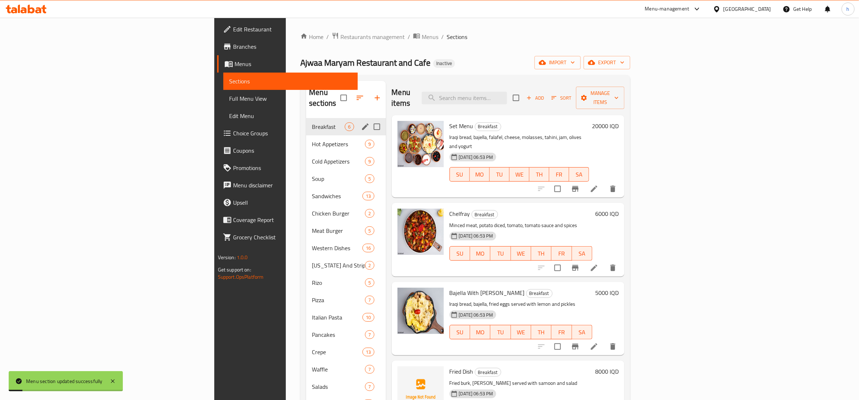
click at [229, 102] on span "Full Menu View" at bounding box center [290, 98] width 123 height 9
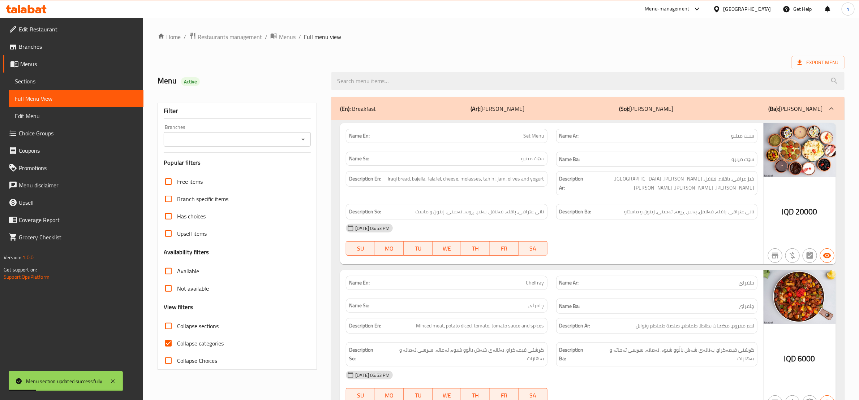
click at [305, 140] on icon "Open" at bounding box center [303, 139] width 9 height 9
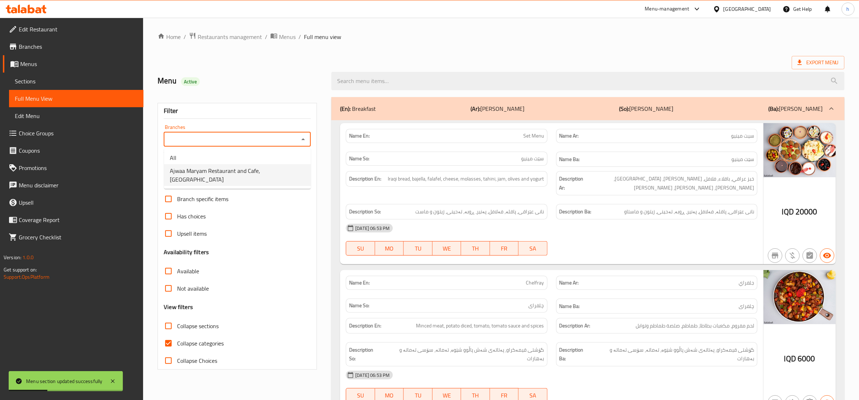
click at [216, 170] on span "Ajwaa Maryam Restaurant and Cafe,[GEOGRAPHIC_DATA]" at bounding box center [237, 175] width 135 height 17
type input "Ajwaa Maryam Restaurant and Cafe,[GEOGRAPHIC_DATA]"
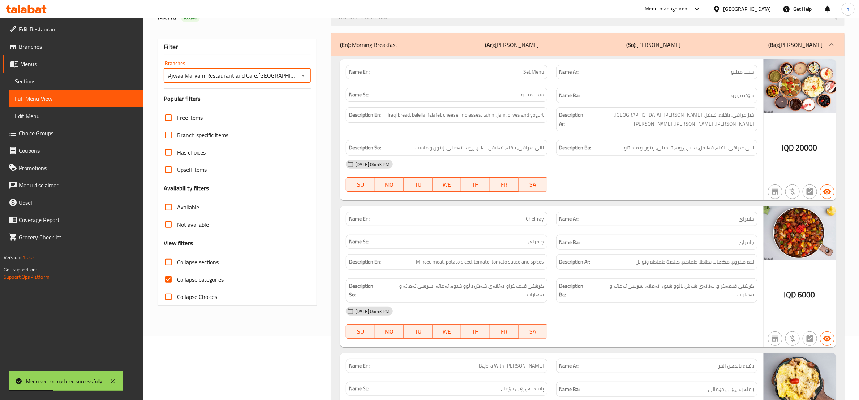
scroll to position [90, 0]
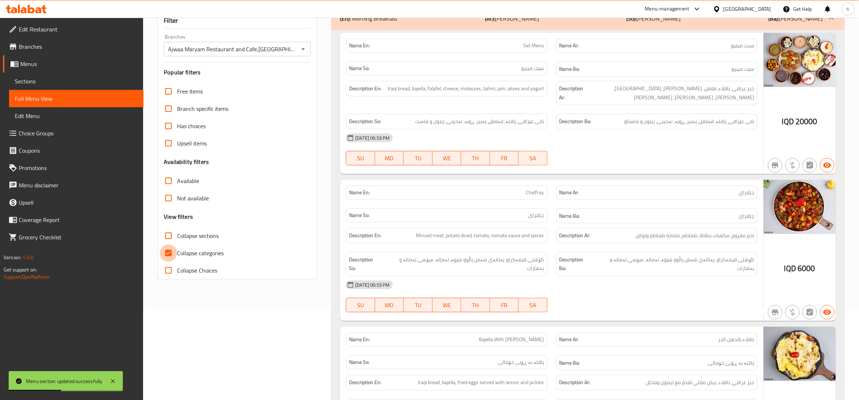
click at [170, 251] on input "Collapse categories" at bounding box center [168, 253] width 17 height 17
checkbox input "false"
click at [169, 233] on input "Collapse sections" at bounding box center [168, 235] width 17 height 17
checkbox input "true"
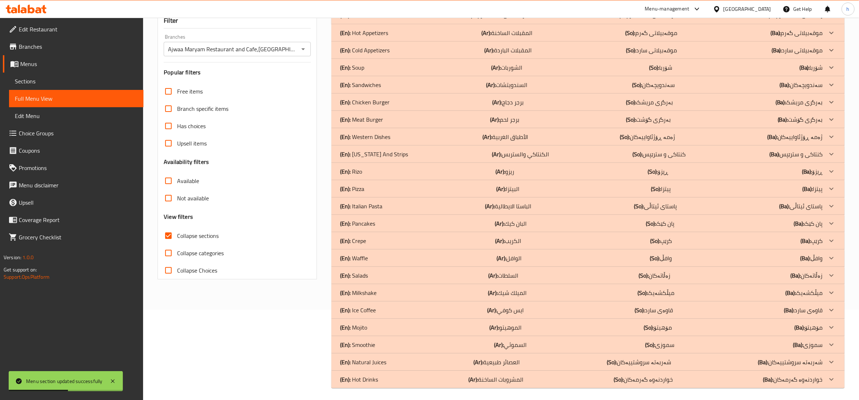
scroll to position [93, 0]
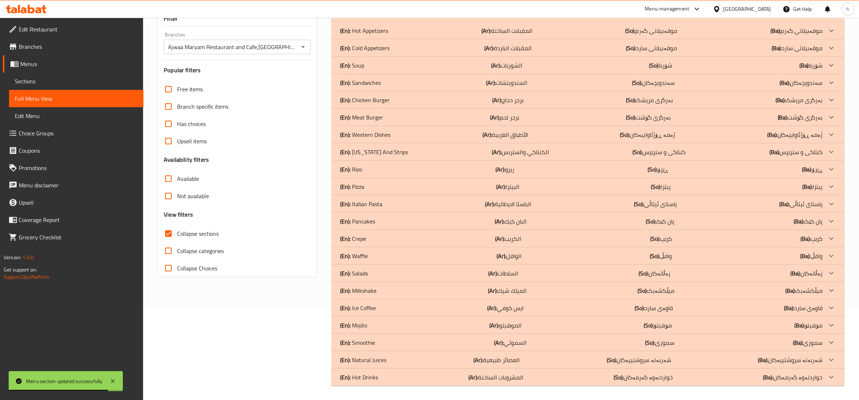
click at [362, 18] on p "(En): Milkshake" at bounding box center [358, 13] width 36 height 9
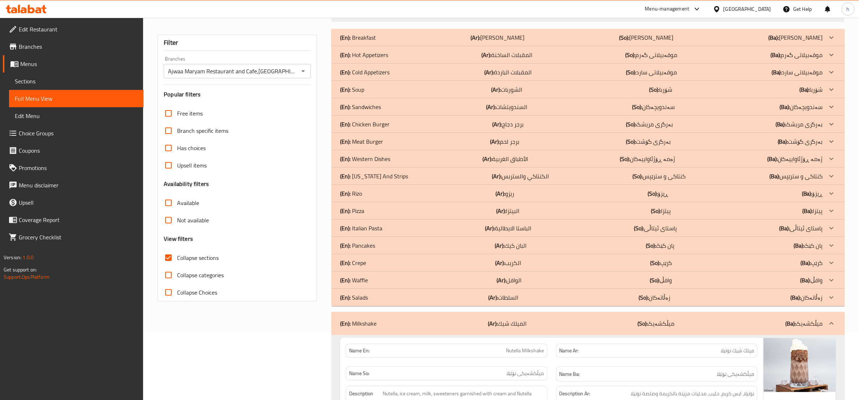
scroll to position [90, 0]
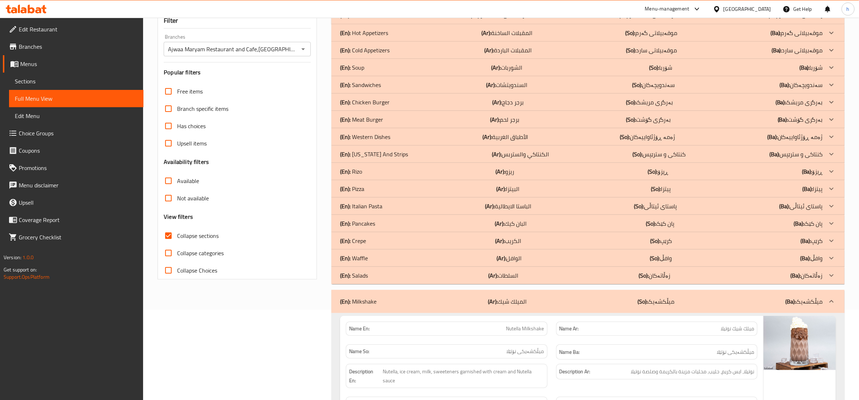
click at [367, 20] on p "(En): Salads" at bounding box center [358, 15] width 36 height 9
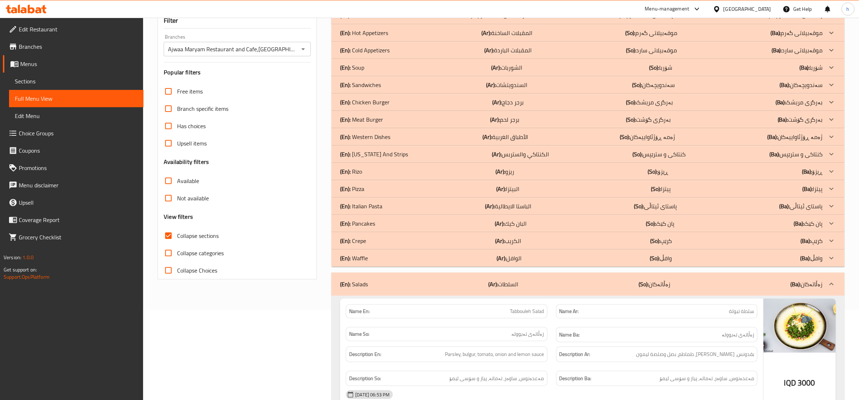
click at [366, 20] on p "(En): Western Dishes" at bounding box center [358, 15] width 36 height 9
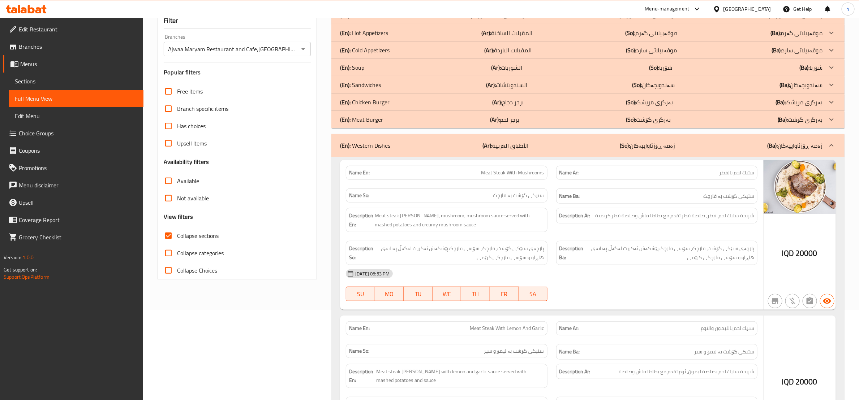
scroll to position [0, 0]
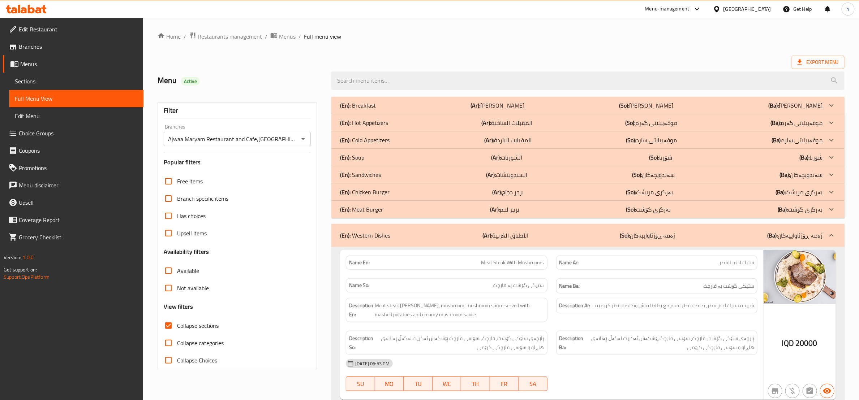
click at [366, 110] on p "(En): Cold Appetizers" at bounding box center [358, 105] width 36 height 9
click at [366, 110] on p "(En): Hot Appetizers" at bounding box center [358, 105] width 36 height 9
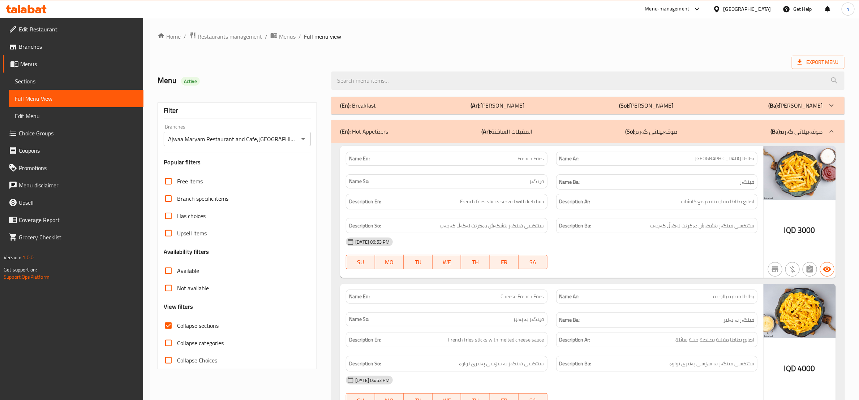
scroll to position [0, 0]
click at [366, 107] on p "(En): Breakfast" at bounding box center [358, 106] width 36 height 9
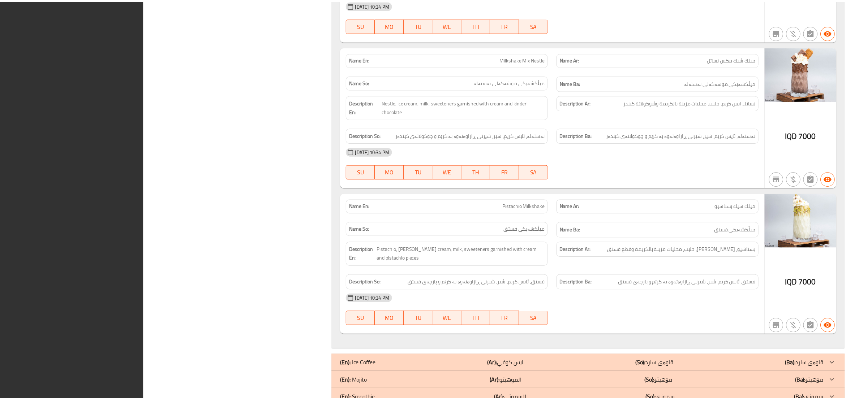
scroll to position [9235, 0]
